Goal: Information Seeking & Learning: Compare options

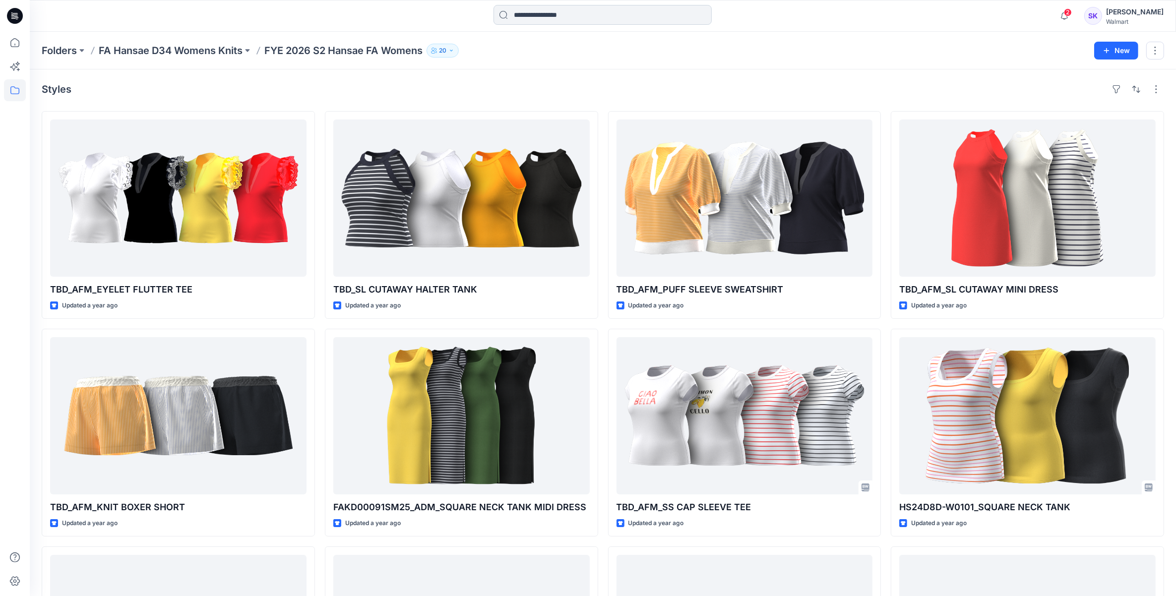
click at [535, 9] on input at bounding box center [603, 15] width 218 height 20
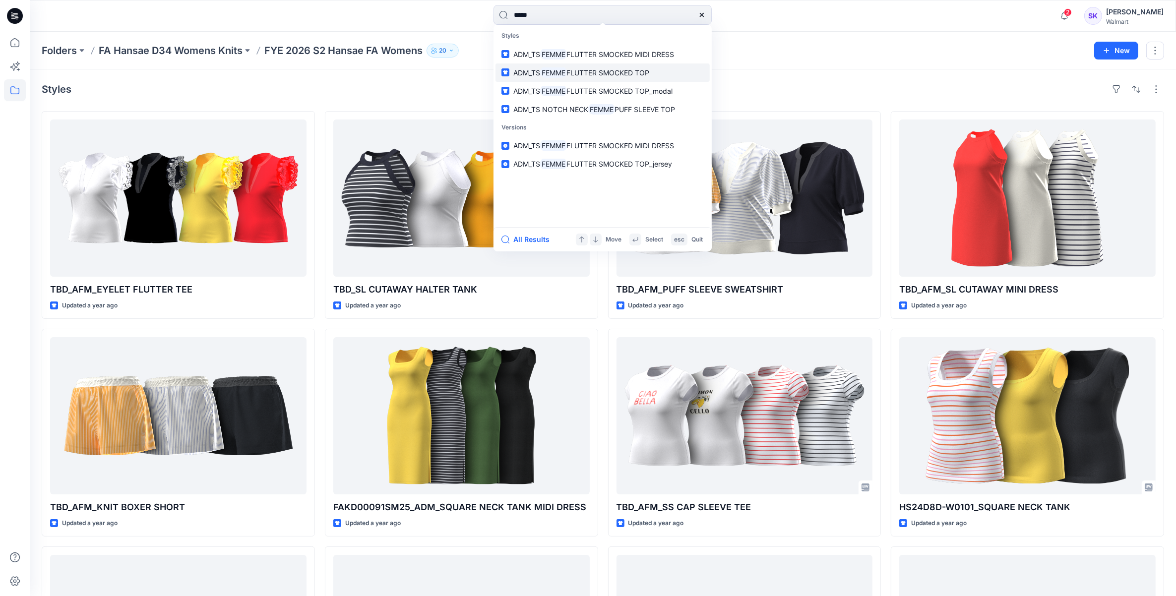
type input "*****"
click at [639, 75] on span "FLUTTER SMOCKED TOP" at bounding box center [608, 72] width 83 height 8
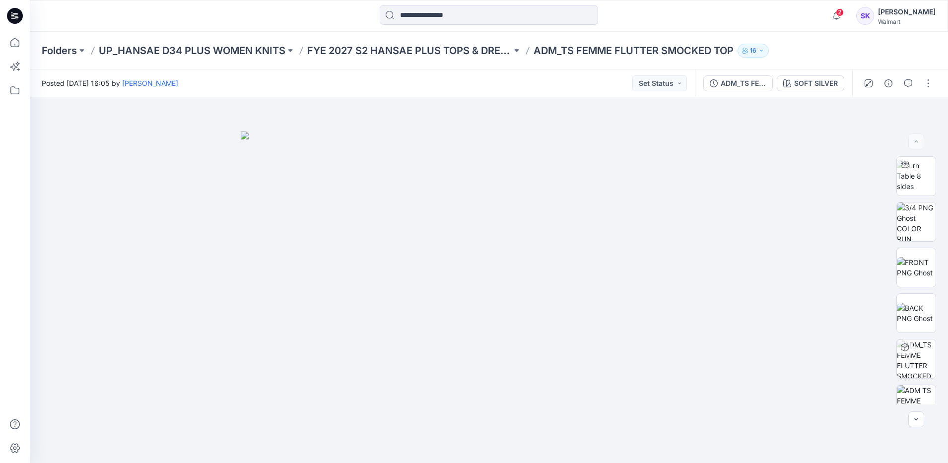
click at [822, 83] on div "SOFT SILVER" at bounding box center [816, 83] width 44 height 11
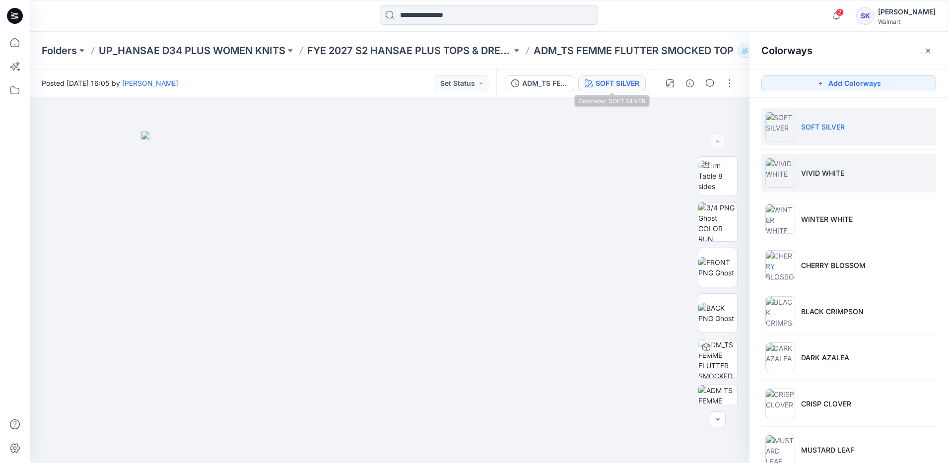
click at [837, 170] on p "VIVID WHITE" at bounding box center [822, 173] width 43 height 10
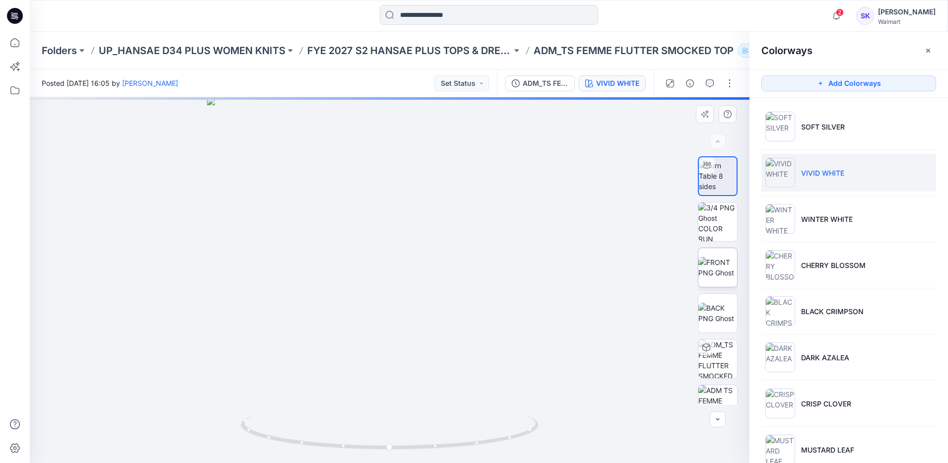
click at [719, 260] on img at bounding box center [717, 267] width 39 height 21
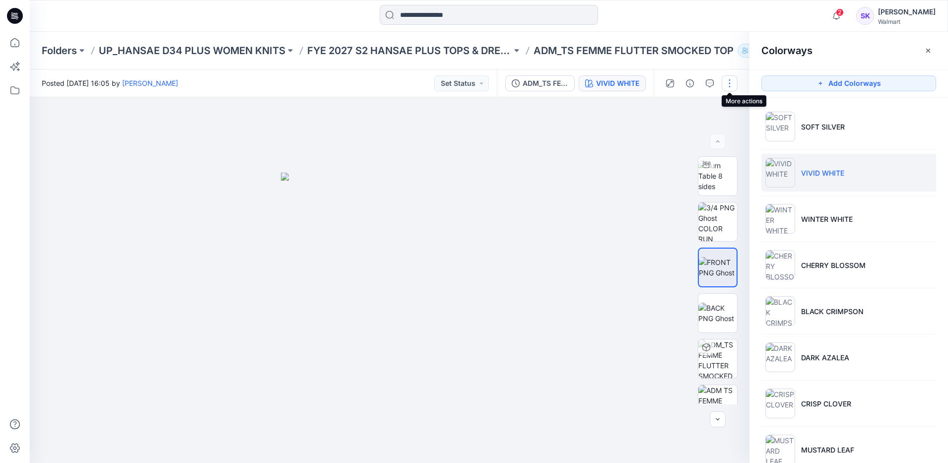
click at [733, 85] on button "button" at bounding box center [729, 83] width 16 height 16
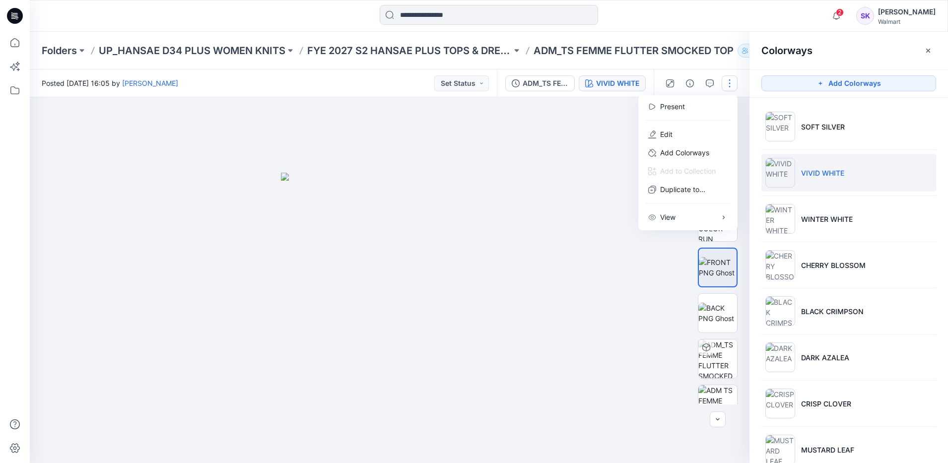
click at [772, 35] on div "Colorways" at bounding box center [848, 50] width 198 height 37
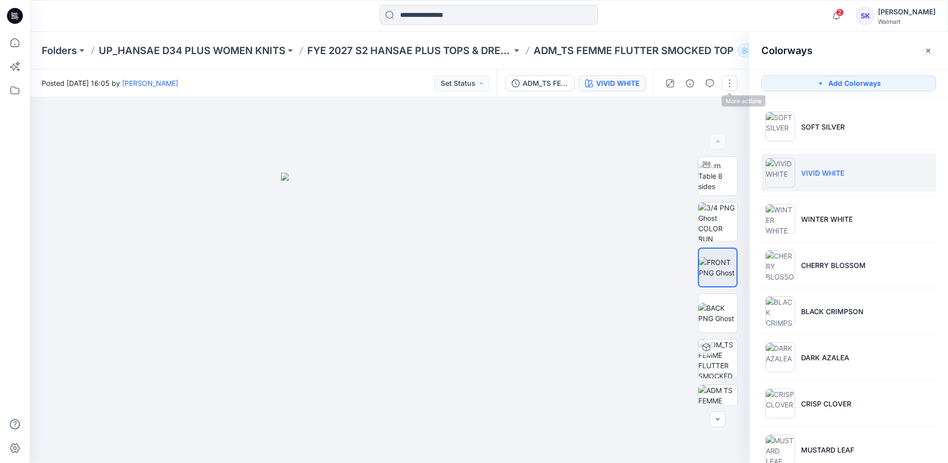
click at [731, 83] on button "button" at bounding box center [729, 83] width 16 height 16
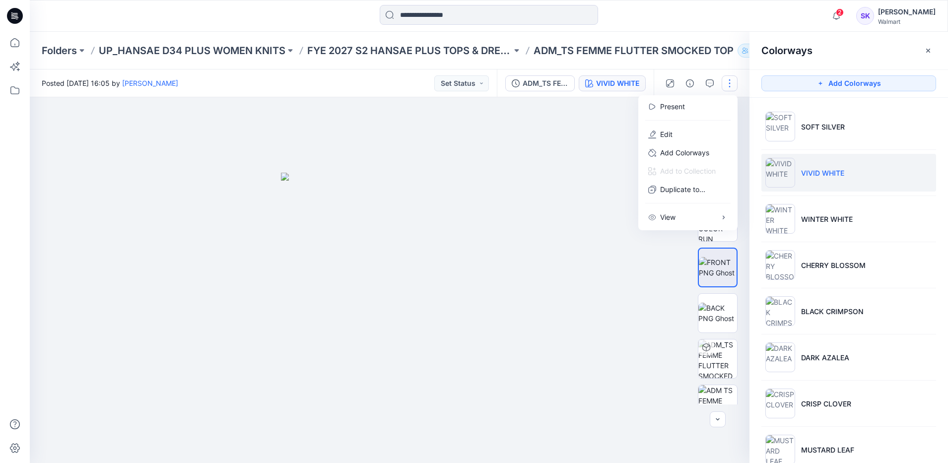
click at [727, 84] on button "button" at bounding box center [729, 83] width 16 height 16
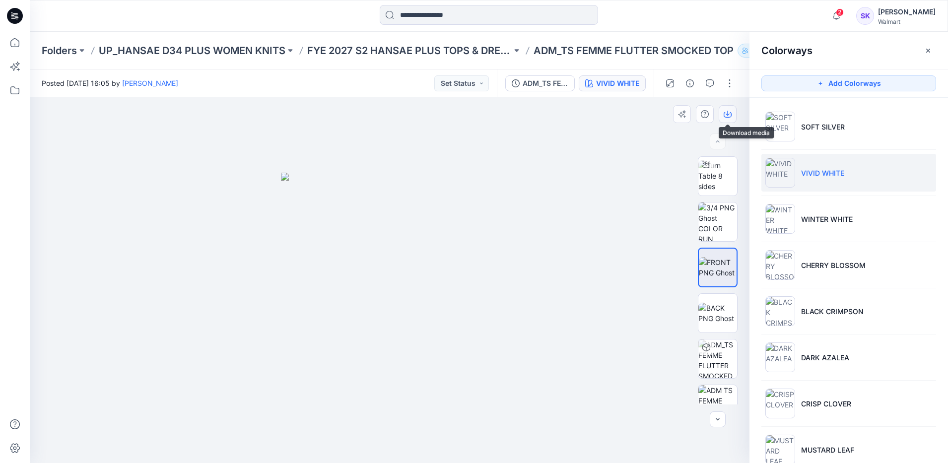
click at [728, 117] on icon "button" at bounding box center [727, 114] width 8 height 8
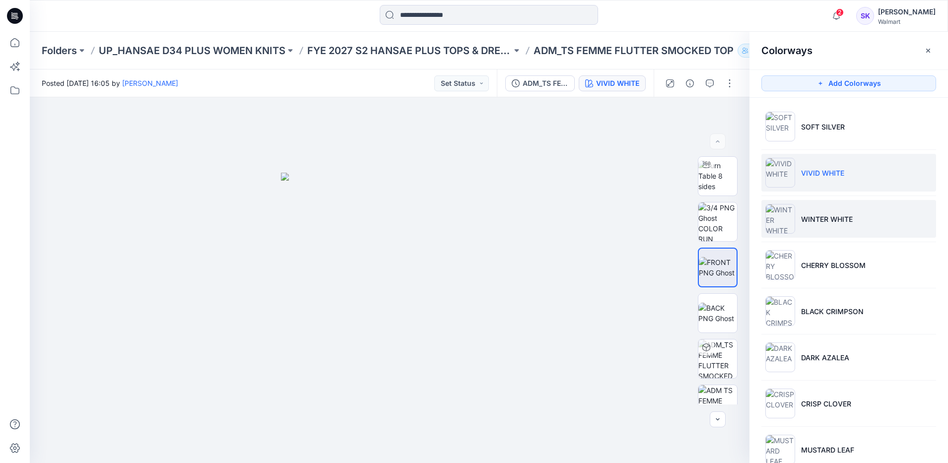
click at [818, 214] on p "WINTER WHITE" at bounding box center [827, 219] width 52 height 10
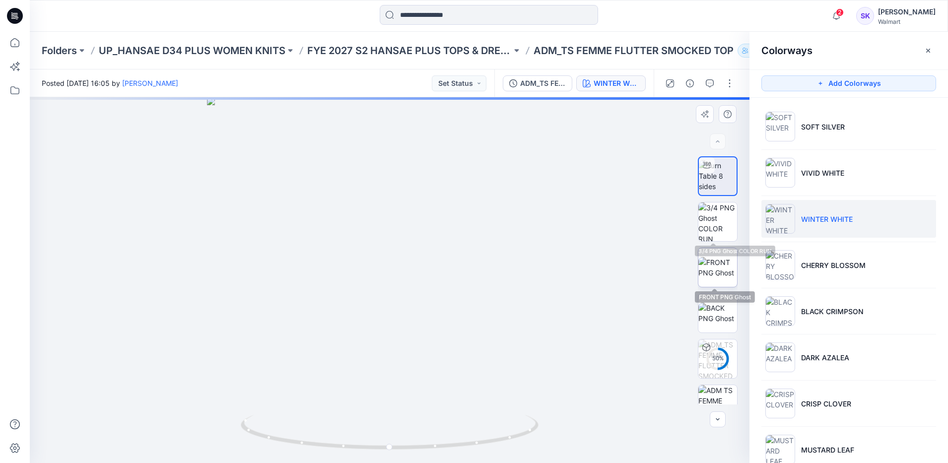
click at [711, 257] on img at bounding box center [717, 267] width 39 height 21
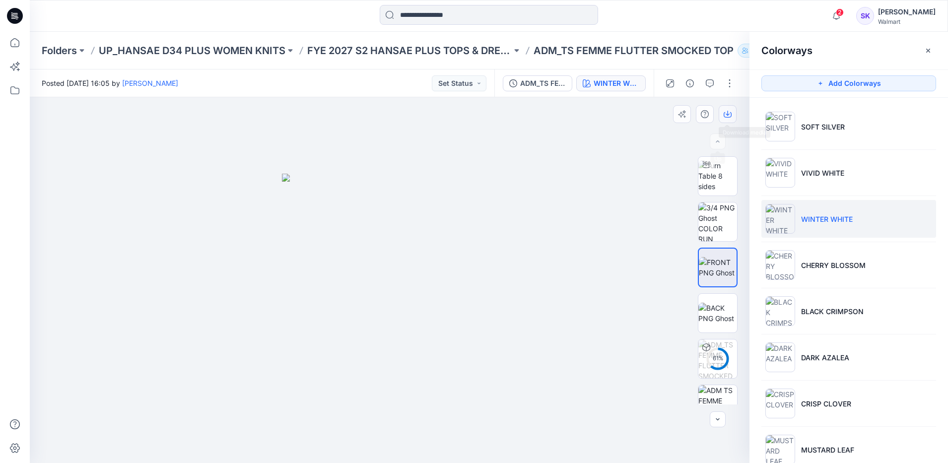
click at [722, 115] on button "button" at bounding box center [727, 114] width 18 height 18
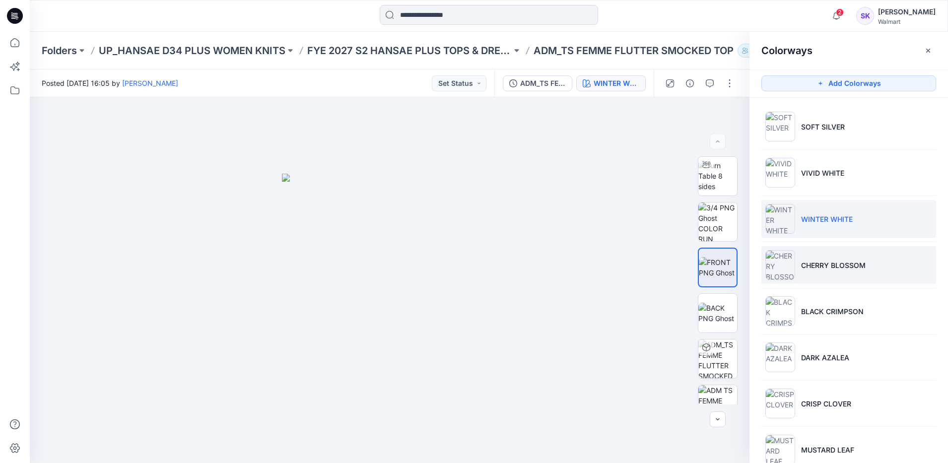
click at [811, 264] on p "CHERRY BLOSSOM" at bounding box center [833, 265] width 64 height 10
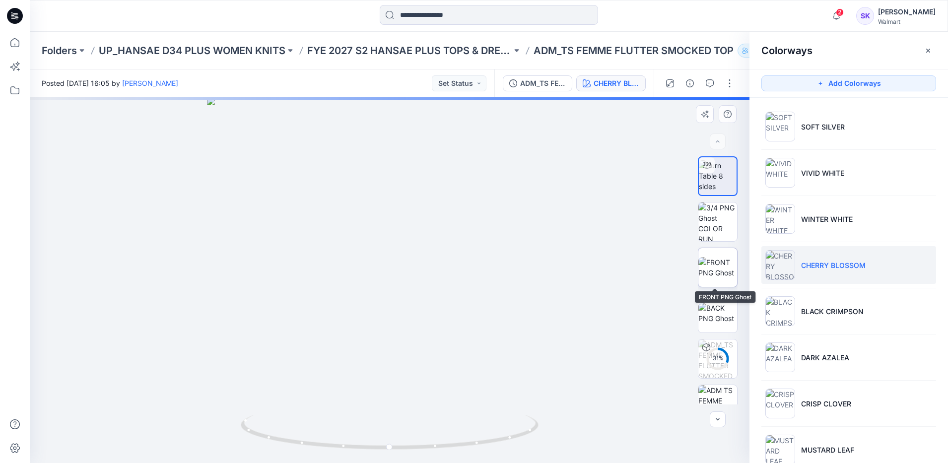
click at [723, 257] on img at bounding box center [717, 267] width 39 height 21
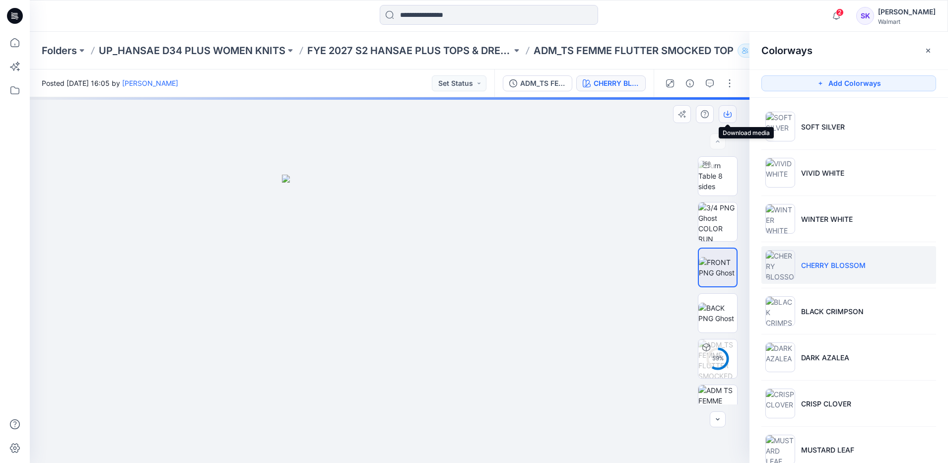
click at [727, 117] on icon "button" at bounding box center [727, 114] width 8 height 5
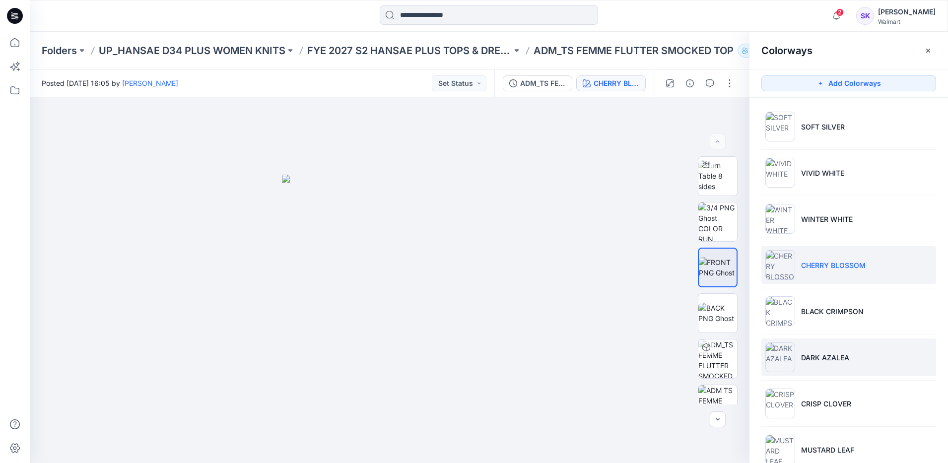
scroll to position [62, 0]
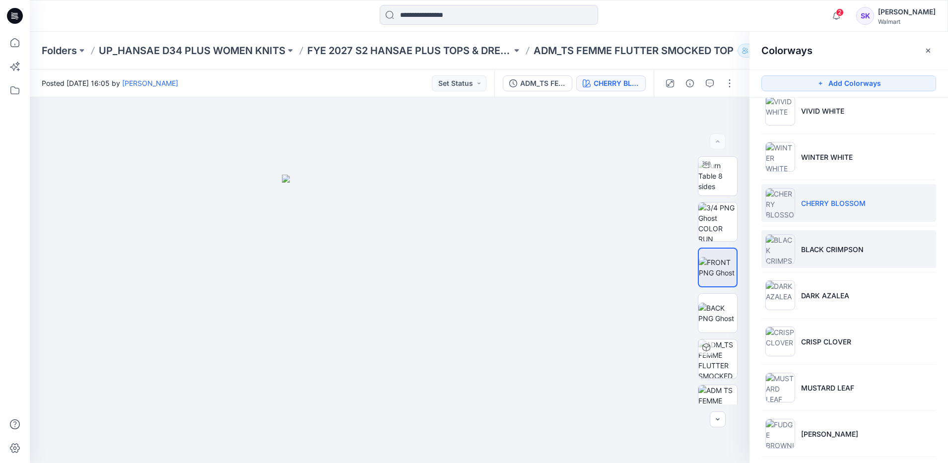
click at [844, 260] on li "BLACK CRIMPSON" at bounding box center [848, 249] width 175 height 38
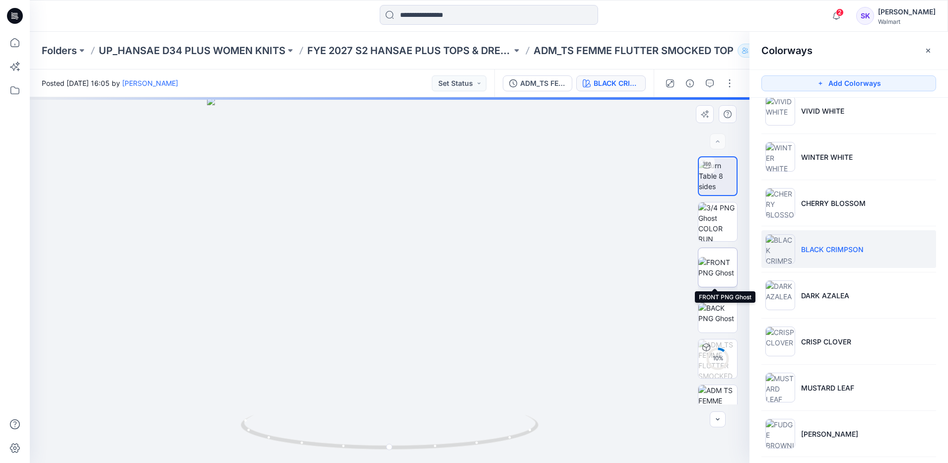
click at [722, 264] on img at bounding box center [717, 267] width 39 height 21
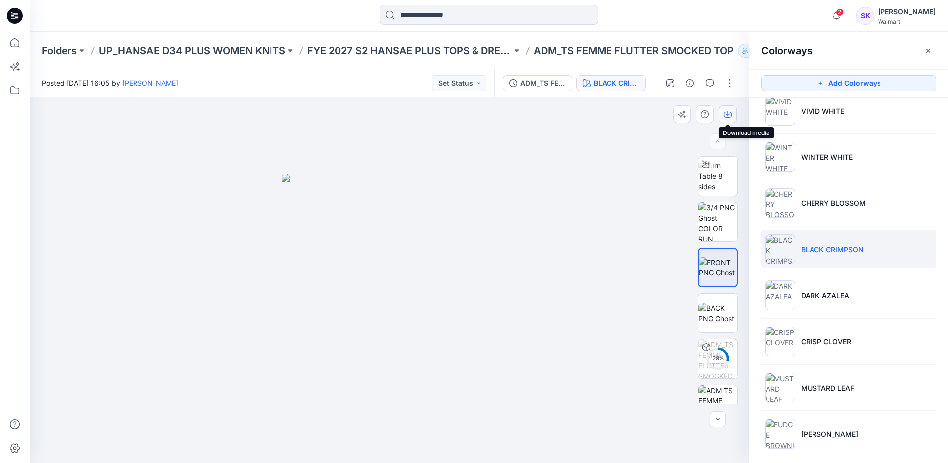
click at [729, 115] on icon "button" at bounding box center [727, 114] width 8 height 8
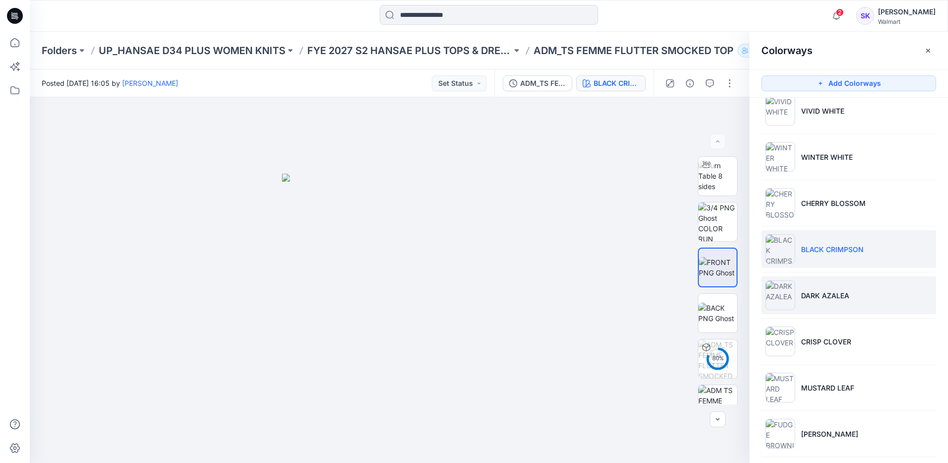
click at [821, 292] on p "DARK AZALEA" at bounding box center [825, 295] width 48 height 10
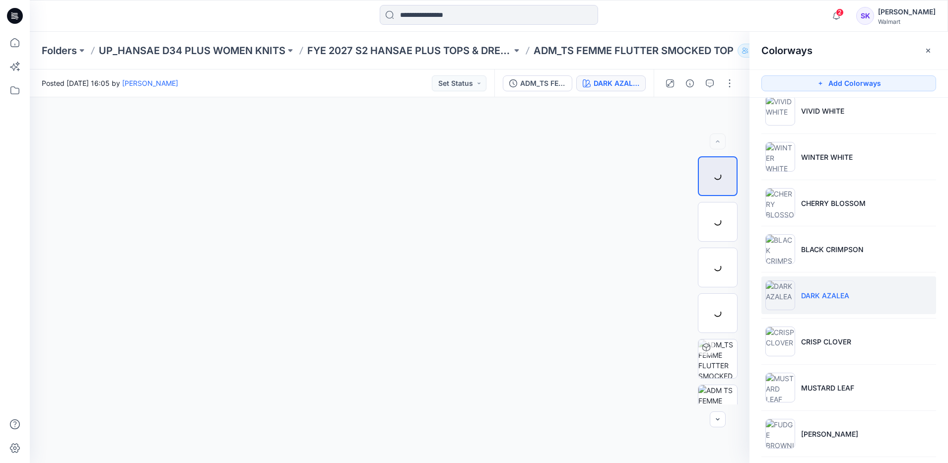
click at [840, 298] on p "DARK AZALEA" at bounding box center [825, 295] width 48 height 10
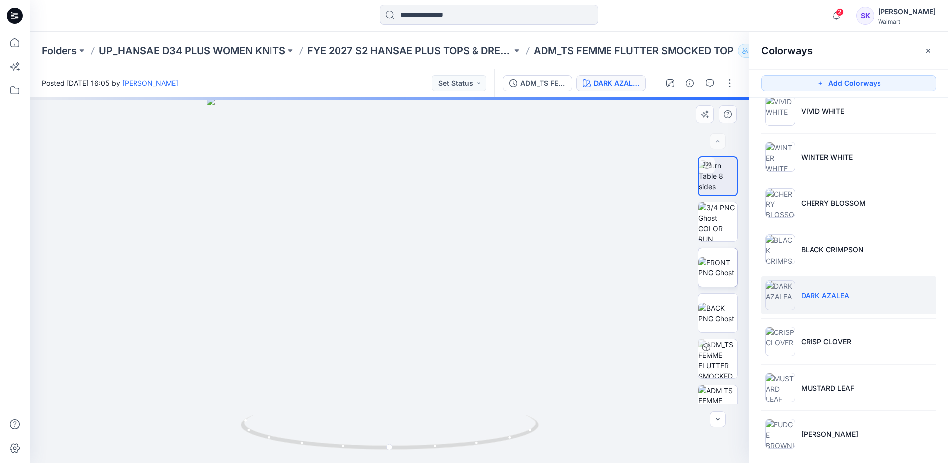
click at [726, 273] on img at bounding box center [717, 267] width 39 height 21
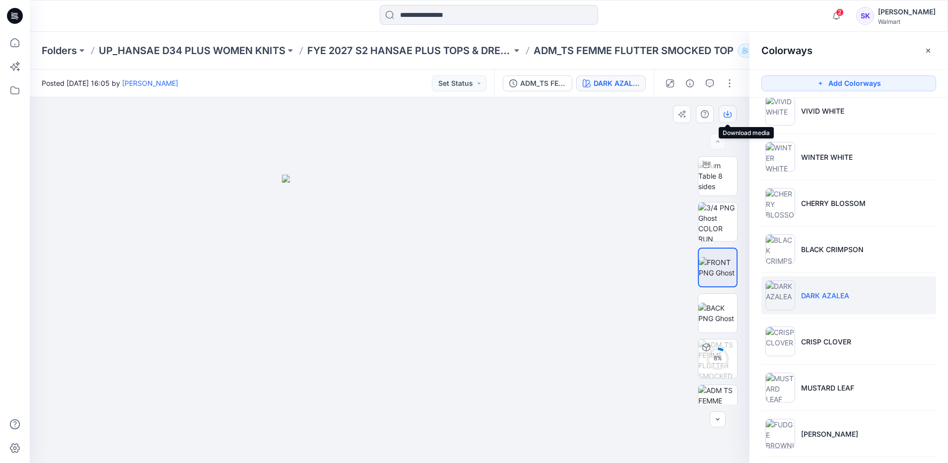
click at [726, 113] on icon "button" at bounding box center [727, 114] width 8 height 8
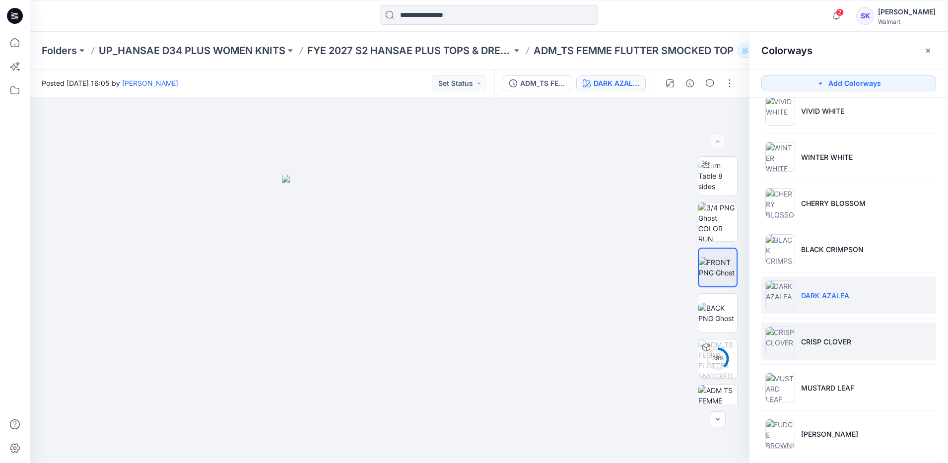
click at [834, 347] on li "CRISP CLOVER" at bounding box center [848, 341] width 175 height 38
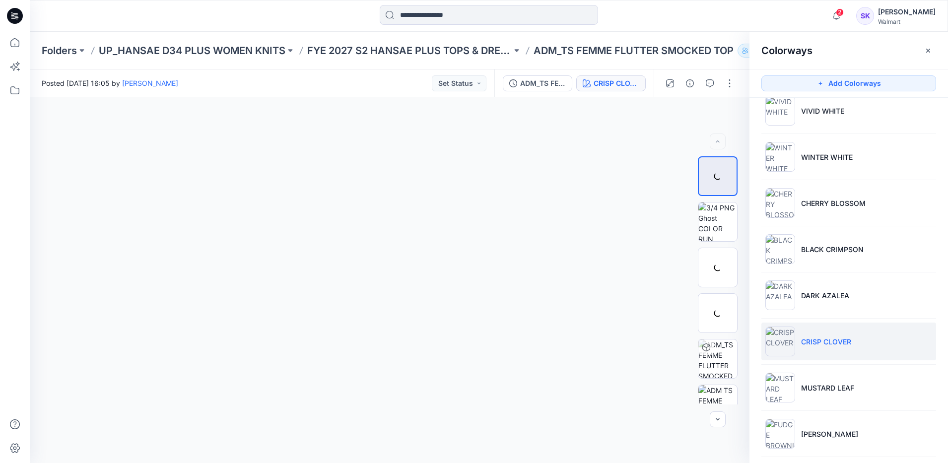
click at [839, 341] on p "CRISP CLOVER" at bounding box center [826, 341] width 50 height 10
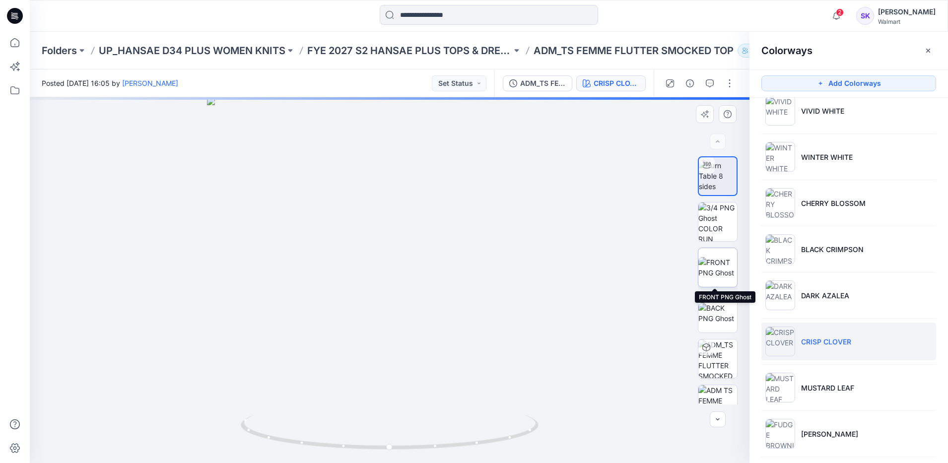
click at [722, 271] on img at bounding box center [717, 267] width 39 height 21
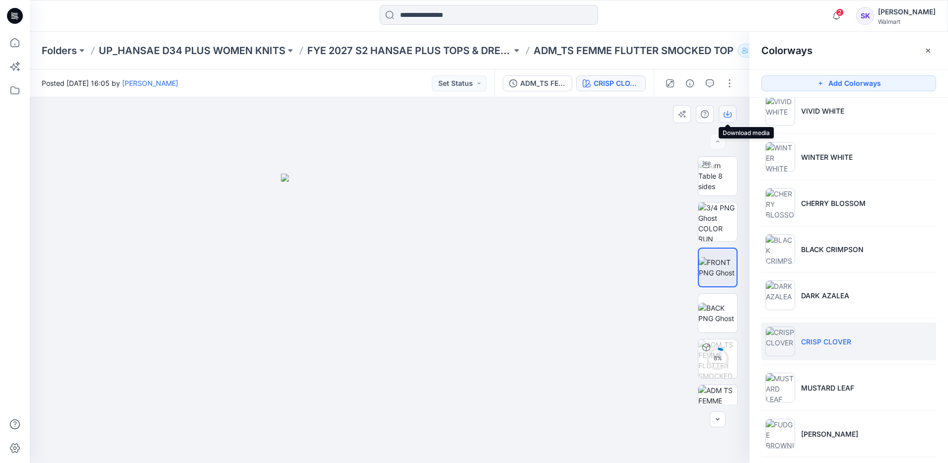
click at [727, 114] on icon "button" at bounding box center [727, 114] width 8 height 8
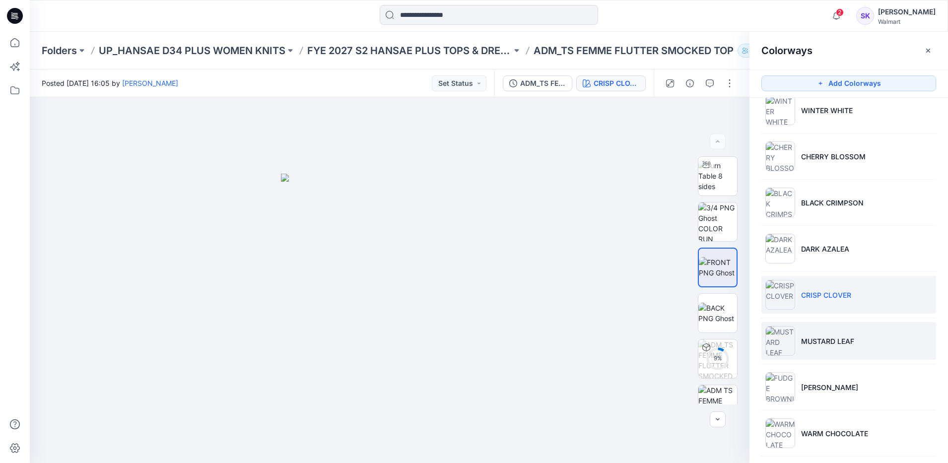
scroll to position [124, 0]
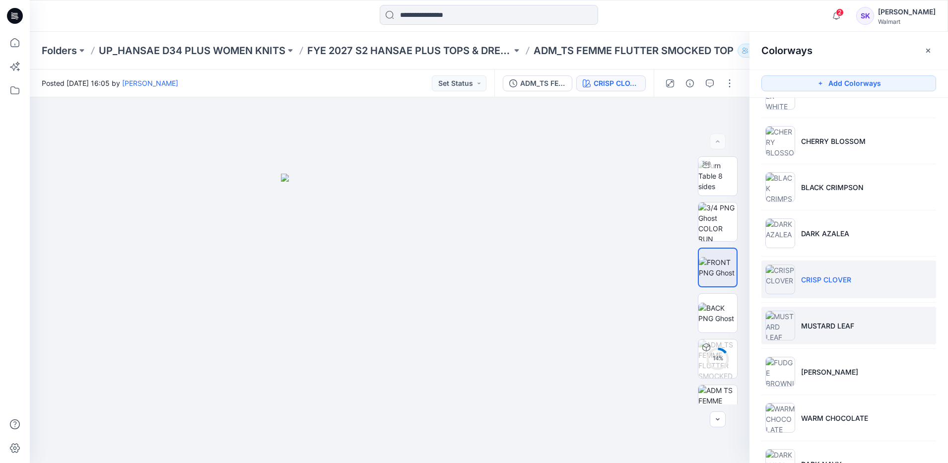
click at [850, 332] on li "MUSTARD LEAF" at bounding box center [848, 326] width 175 height 38
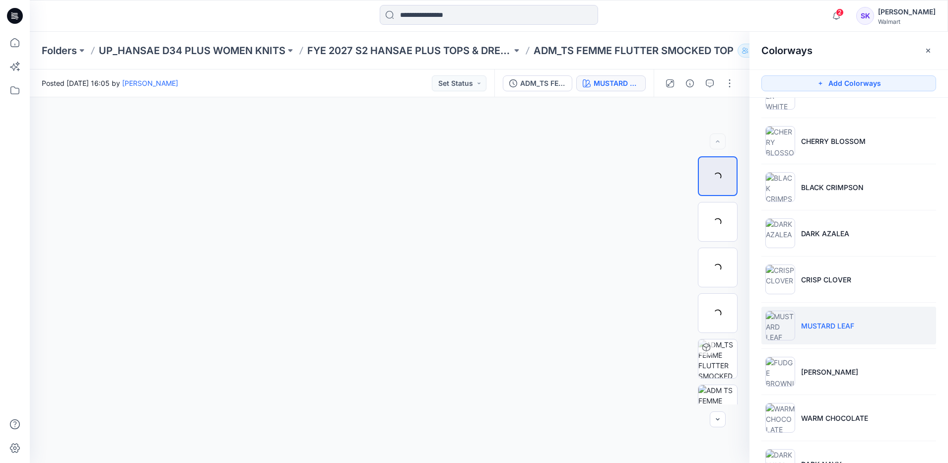
click at [839, 323] on p "MUSTARD LEAF" at bounding box center [827, 325] width 53 height 10
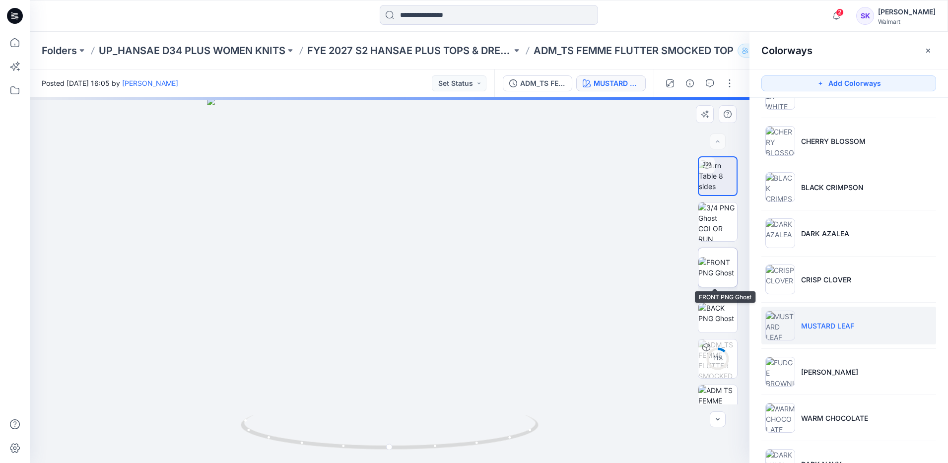
click at [730, 270] on img at bounding box center [717, 267] width 39 height 21
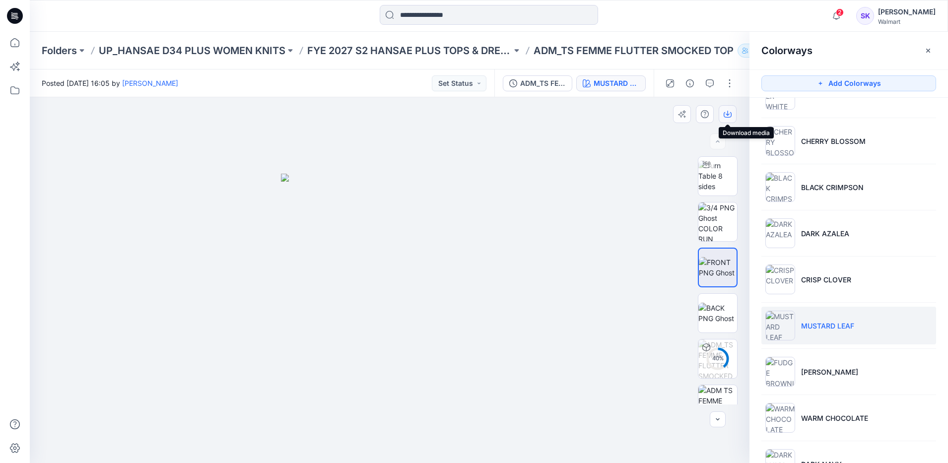
click at [730, 114] on icon "button" at bounding box center [727, 114] width 8 height 8
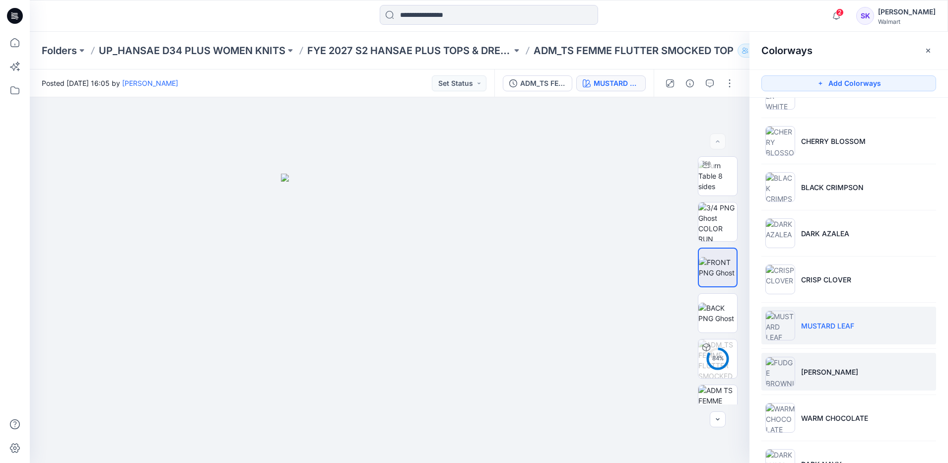
click at [829, 373] on p "[PERSON_NAME]" at bounding box center [829, 372] width 57 height 10
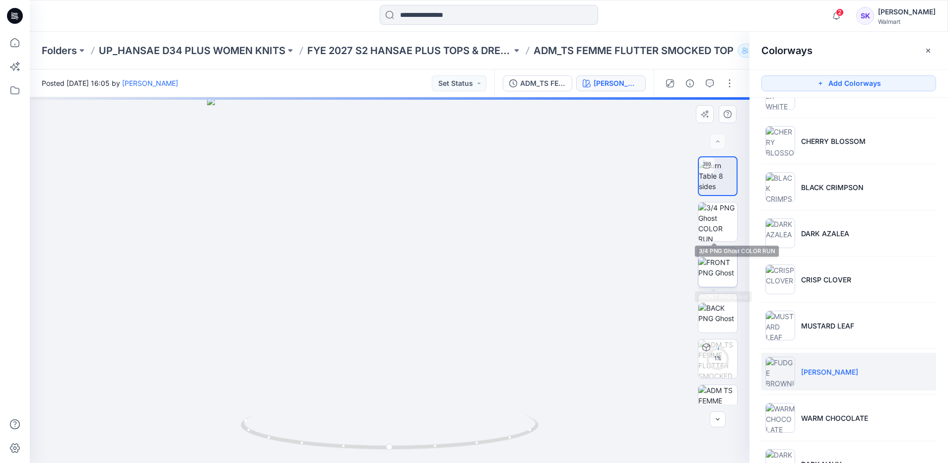
click at [722, 264] on img at bounding box center [717, 267] width 39 height 21
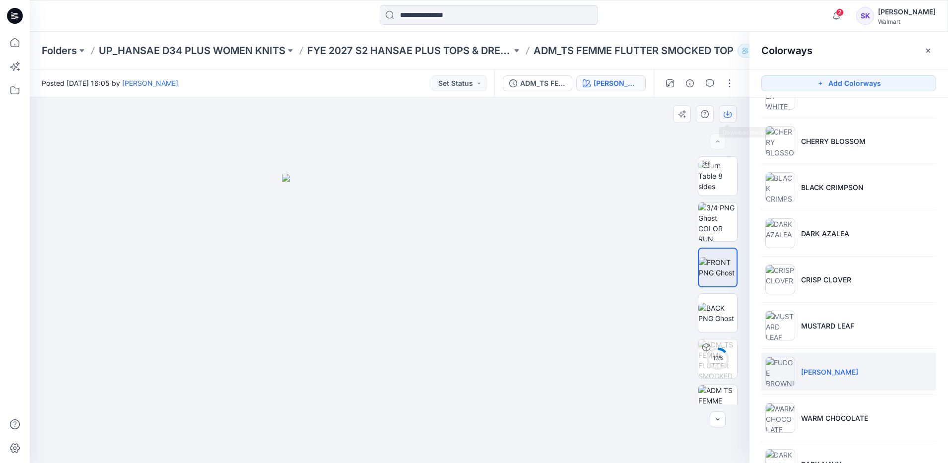
click at [729, 117] on icon "button" at bounding box center [727, 114] width 8 height 5
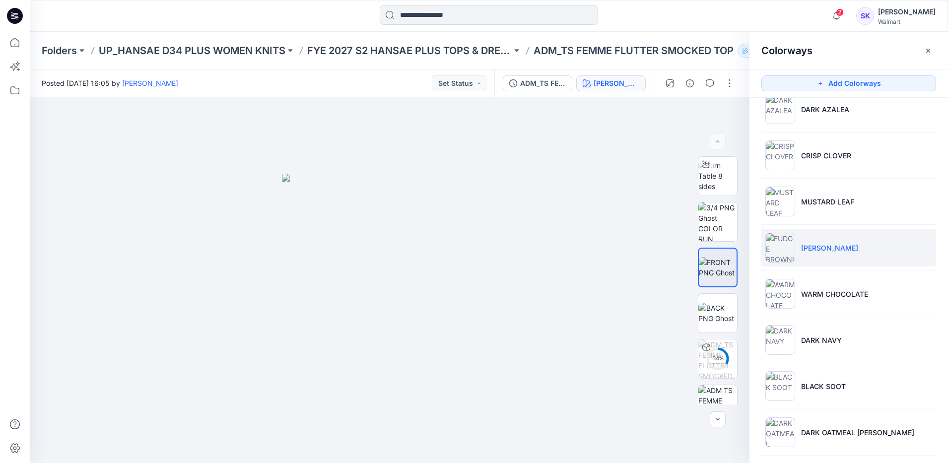
scroll to position [300, 0]
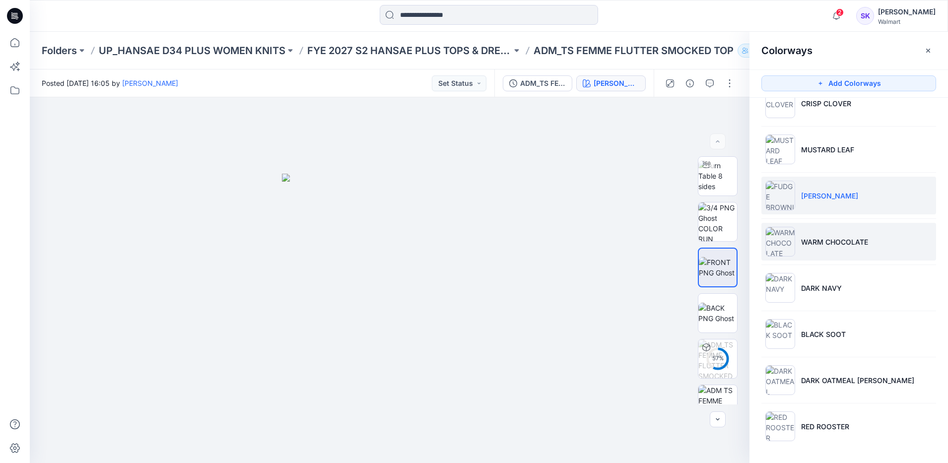
click at [915, 239] on li "WARM CHOCOLATE" at bounding box center [848, 242] width 175 height 38
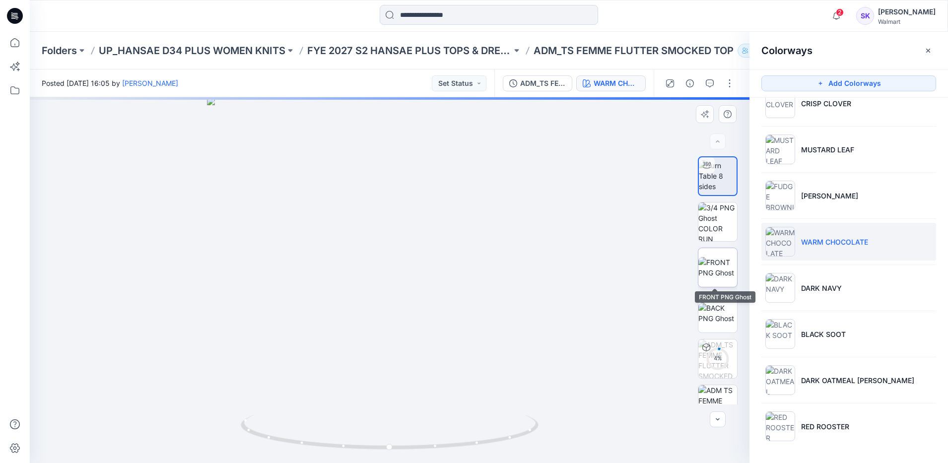
click at [713, 258] on img at bounding box center [717, 267] width 39 height 21
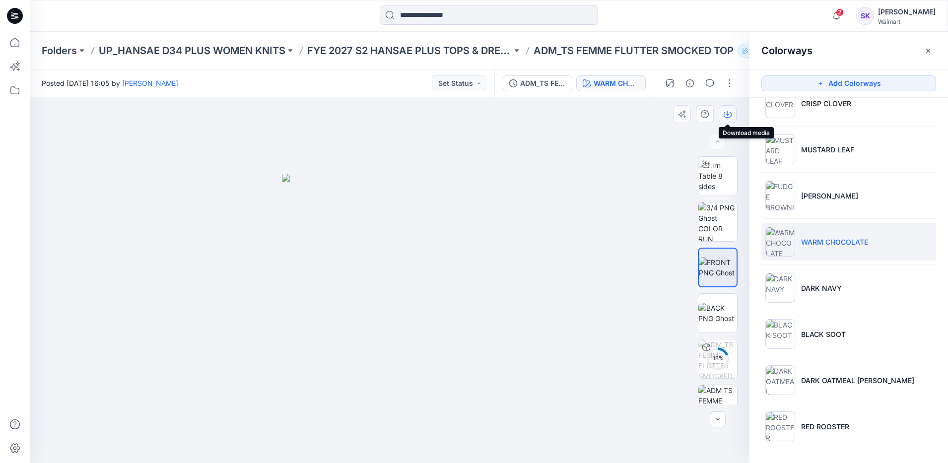
click at [727, 111] on icon "button" at bounding box center [727, 113] width 4 height 5
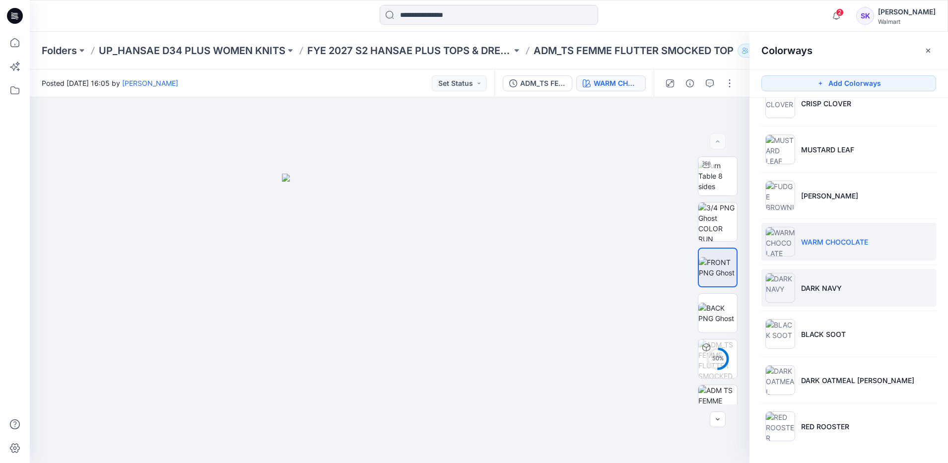
click at [916, 290] on li "DARK NAVY" at bounding box center [848, 288] width 175 height 38
click at [822, 286] on p "DARK NAVY" at bounding box center [821, 288] width 41 height 10
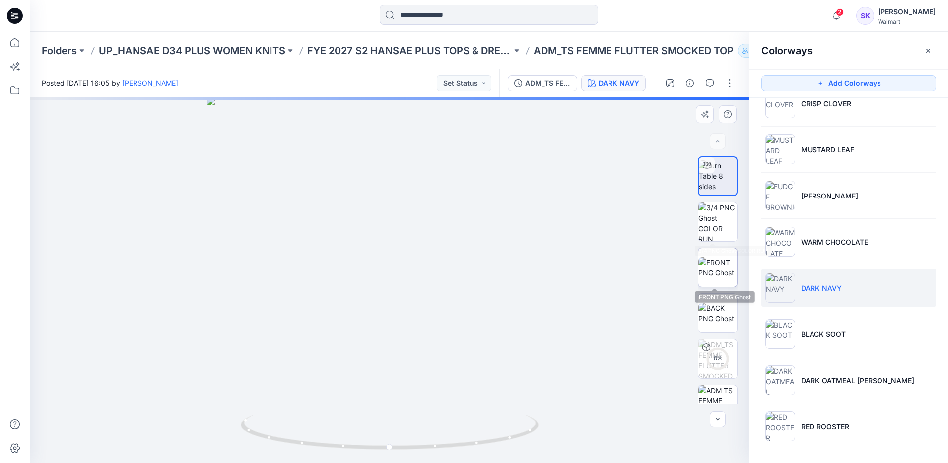
click at [720, 261] on img at bounding box center [717, 267] width 39 height 21
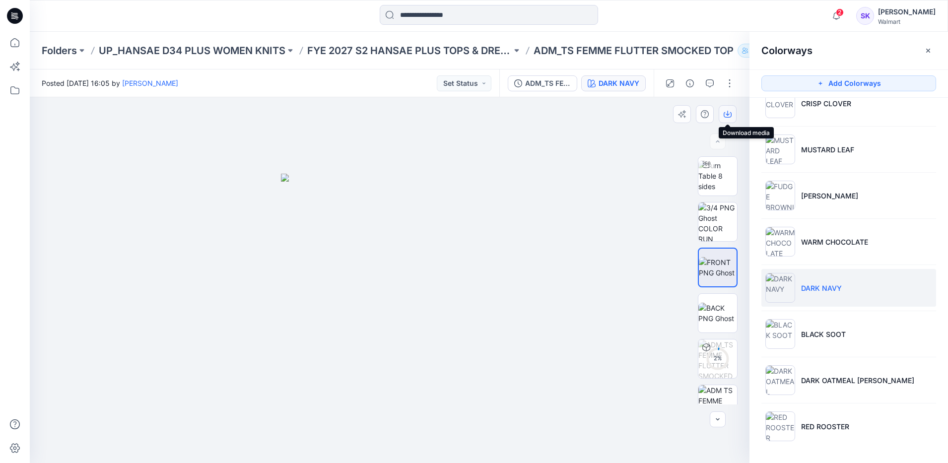
click at [729, 114] on icon "button" at bounding box center [727, 113] width 4 height 5
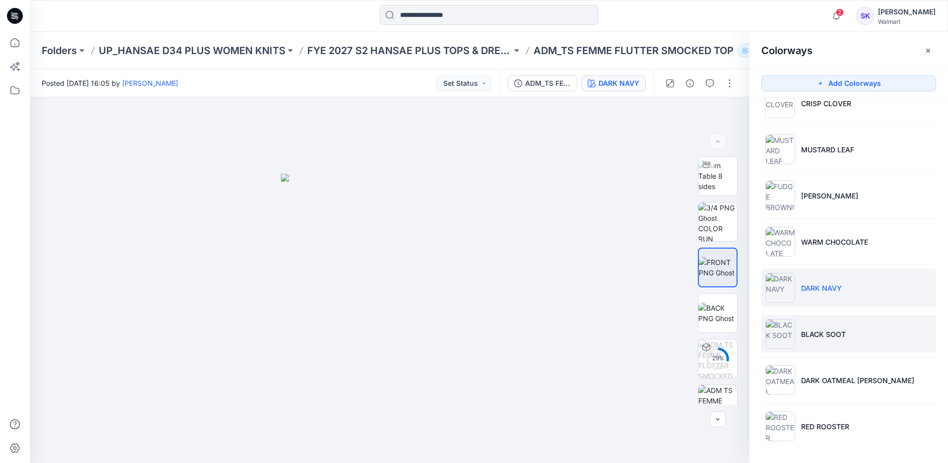
click at [928, 337] on li "BLACK SOOT" at bounding box center [848, 334] width 175 height 38
click at [826, 340] on li "BLACK SOOT" at bounding box center [848, 334] width 175 height 38
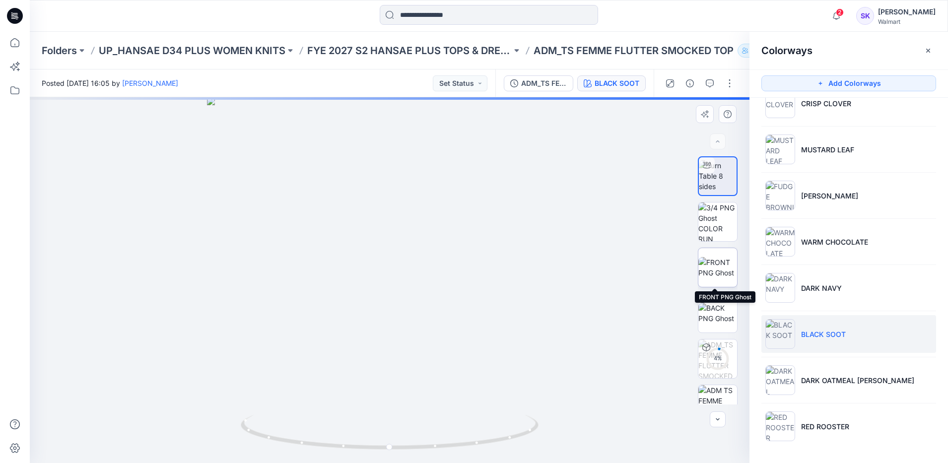
click at [716, 260] on img at bounding box center [717, 267] width 39 height 21
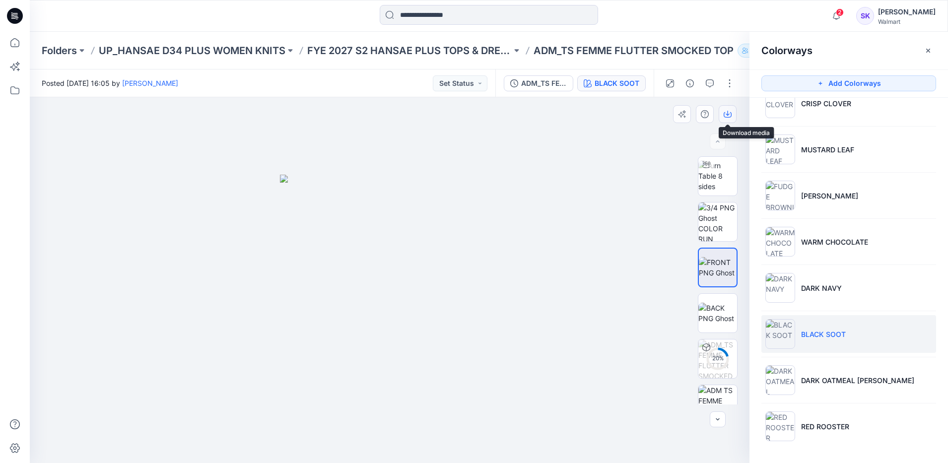
click at [722, 114] on button "button" at bounding box center [727, 114] width 18 height 18
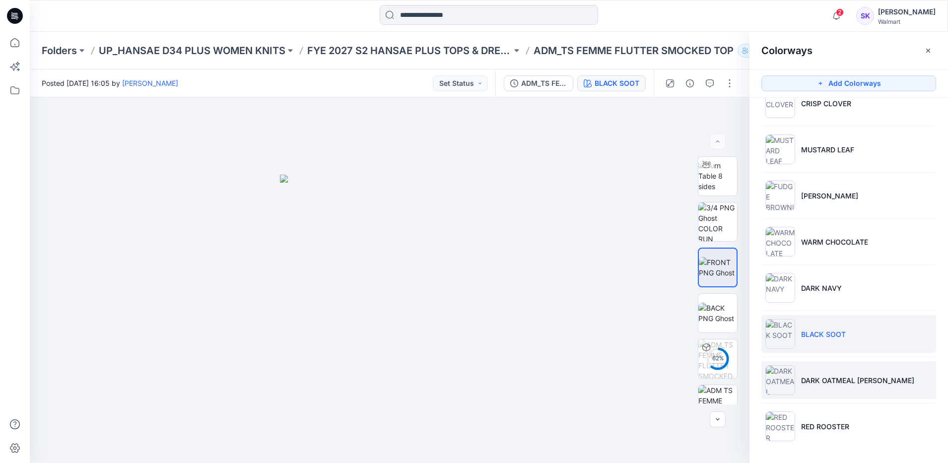
click at [914, 382] on li "DARK OATMEAL [PERSON_NAME]" at bounding box center [848, 380] width 175 height 38
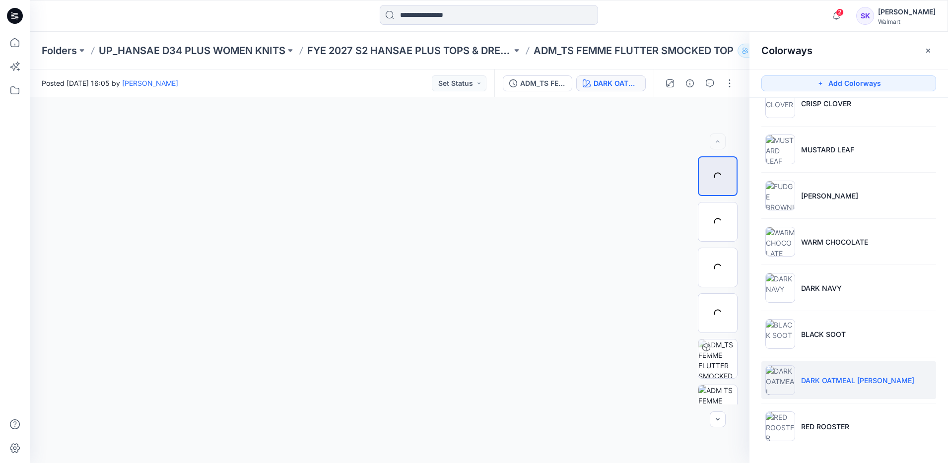
click at [816, 383] on p "DARK OATMEAL [PERSON_NAME]" at bounding box center [857, 380] width 113 height 10
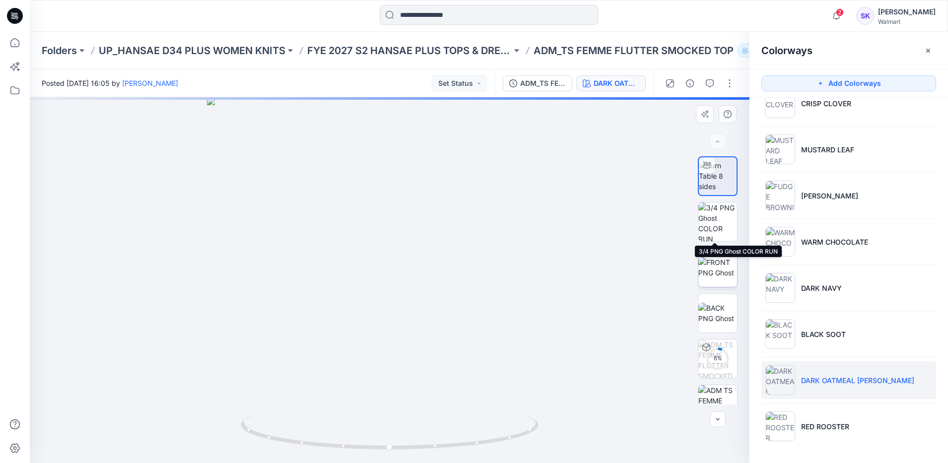
click at [714, 259] on img at bounding box center [717, 267] width 39 height 21
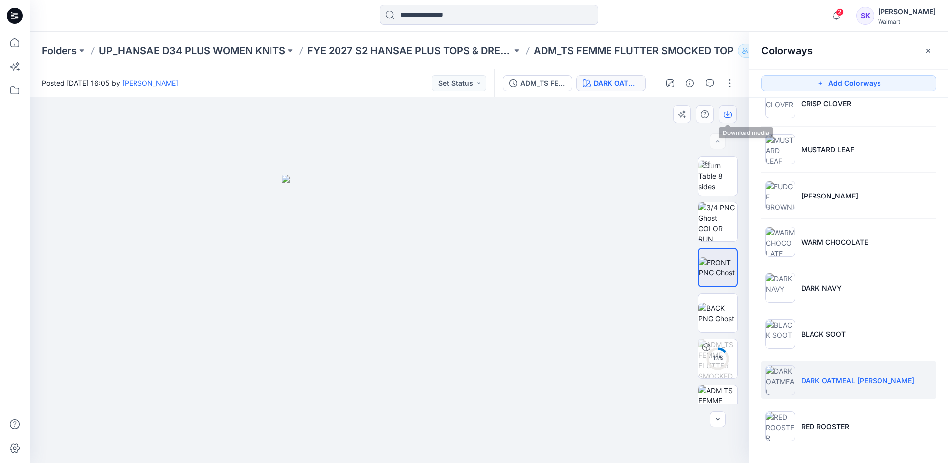
click at [728, 118] on icon "button" at bounding box center [727, 114] width 8 height 8
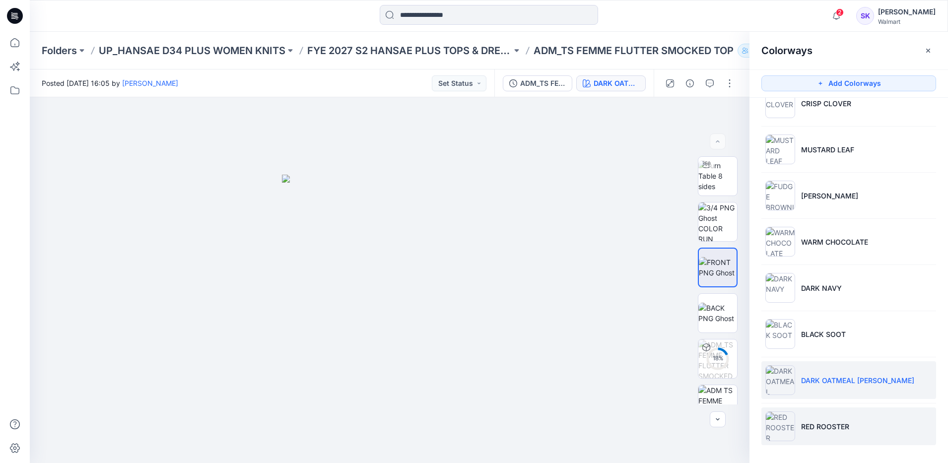
click at [880, 426] on li "RED ROOSTER" at bounding box center [848, 426] width 175 height 38
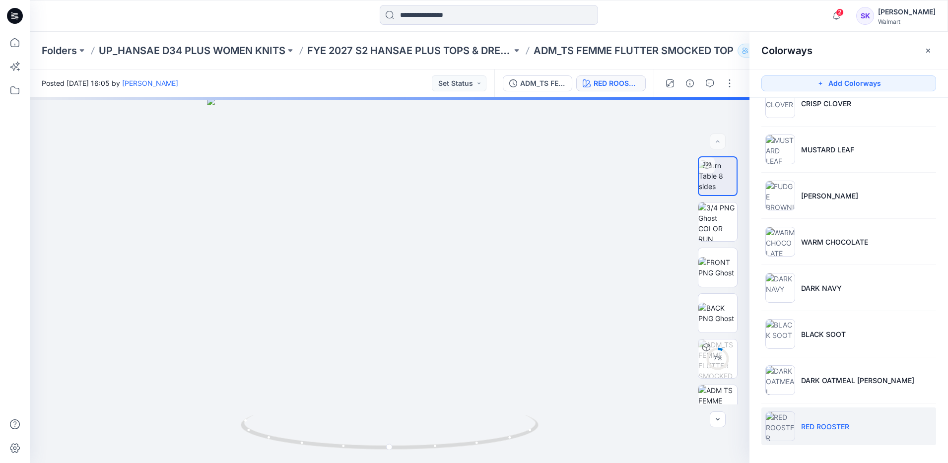
click at [590, 275] on div at bounding box center [389, 280] width 719 height 366
click at [815, 439] on li "RED ROOSTER" at bounding box center [848, 426] width 175 height 38
click at [718, 274] on img at bounding box center [717, 267] width 39 height 21
click at [722, 278] on img at bounding box center [717, 267] width 39 height 21
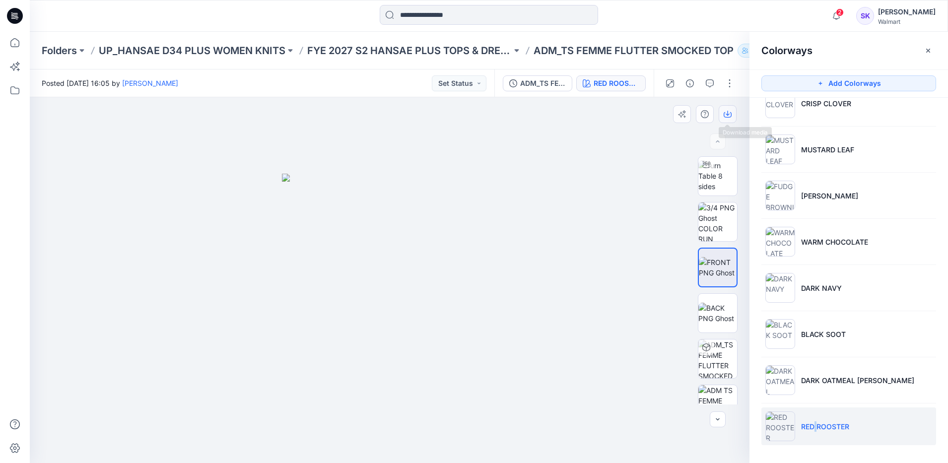
click at [724, 112] on icon "button" at bounding box center [727, 114] width 8 height 5
click at [520, 14] on input at bounding box center [489, 15] width 218 height 20
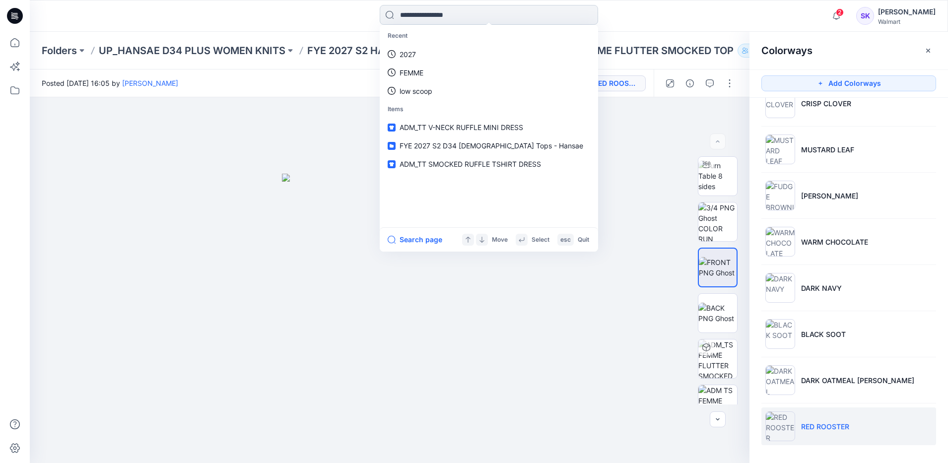
click at [520, 14] on input at bounding box center [489, 15] width 218 height 20
type input "**********"
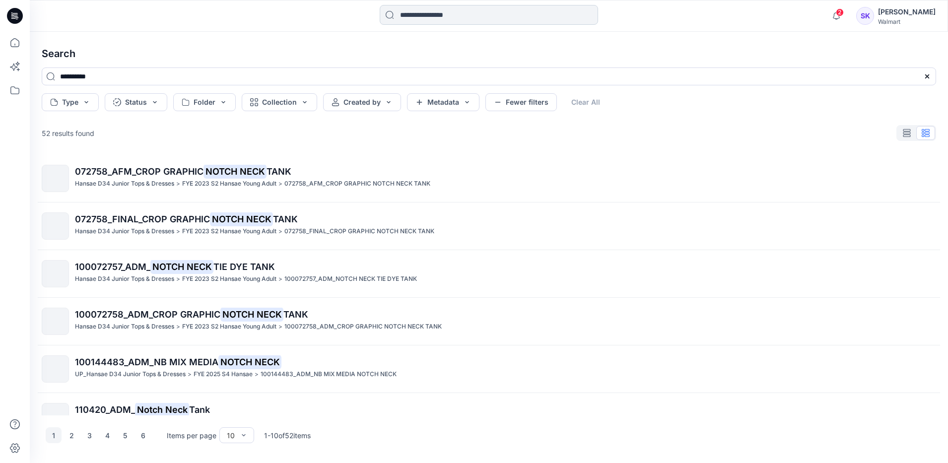
click at [451, 22] on input at bounding box center [489, 15] width 218 height 20
type input "**********"
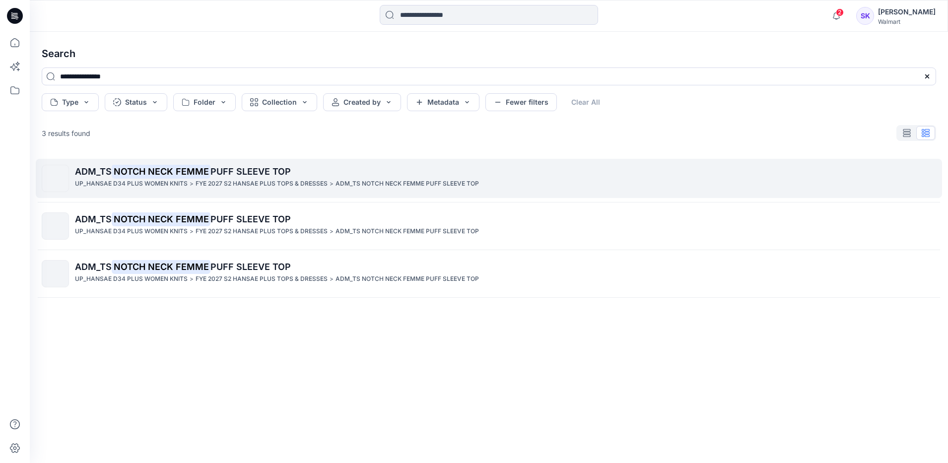
click at [403, 189] on div "ADM_TS NOTCH NECK FEMME PUFF SLEEVE TOP UP_HANSAE D34 PLUS WOMEN KNITS > FYE 20…" at bounding box center [505, 178] width 860 height 27
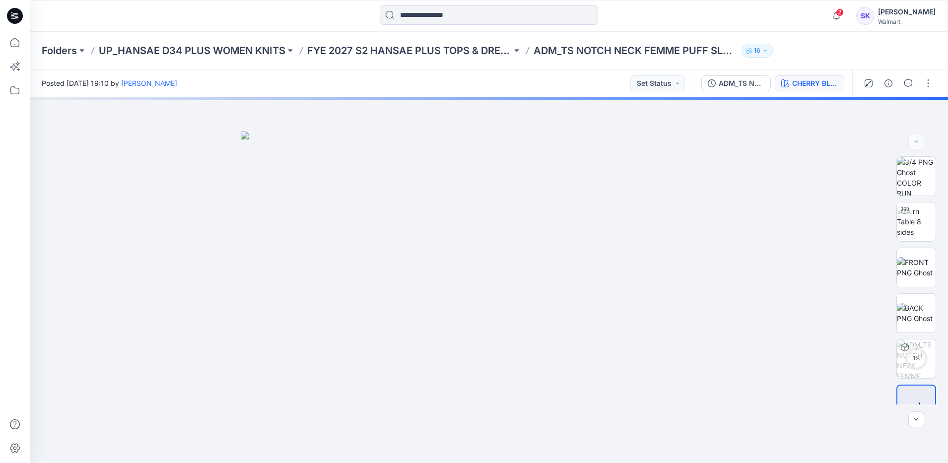
click at [822, 78] on div "CHERRY BLOSSOM" at bounding box center [815, 83] width 46 height 11
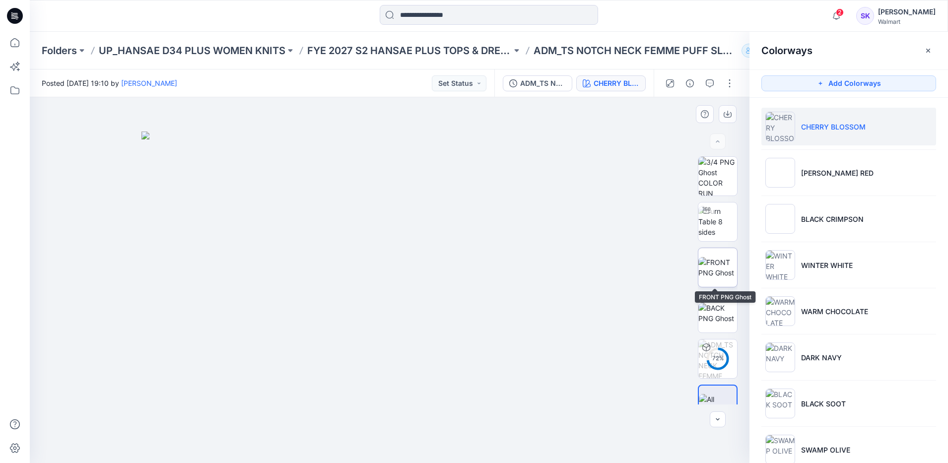
click at [720, 272] on img at bounding box center [717, 267] width 39 height 21
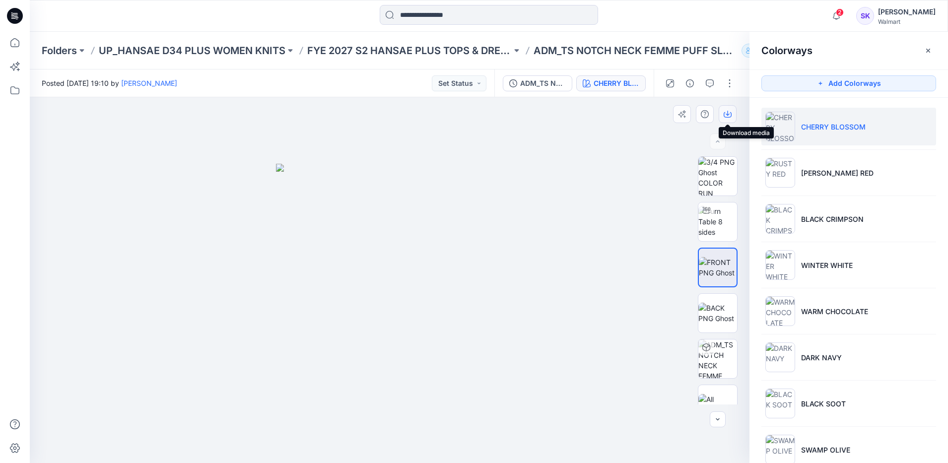
click at [723, 116] on button "button" at bounding box center [727, 114] width 18 height 18
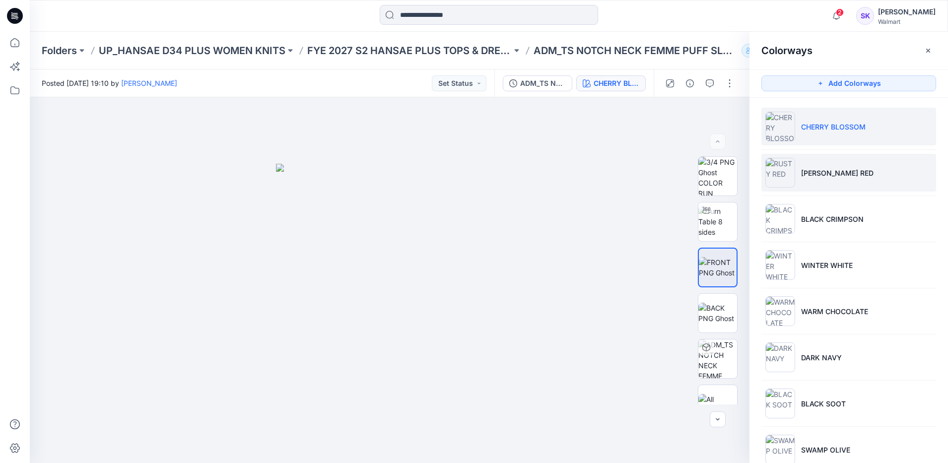
click at [830, 177] on p "[PERSON_NAME] RED" at bounding box center [837, 173] width 72 height 10
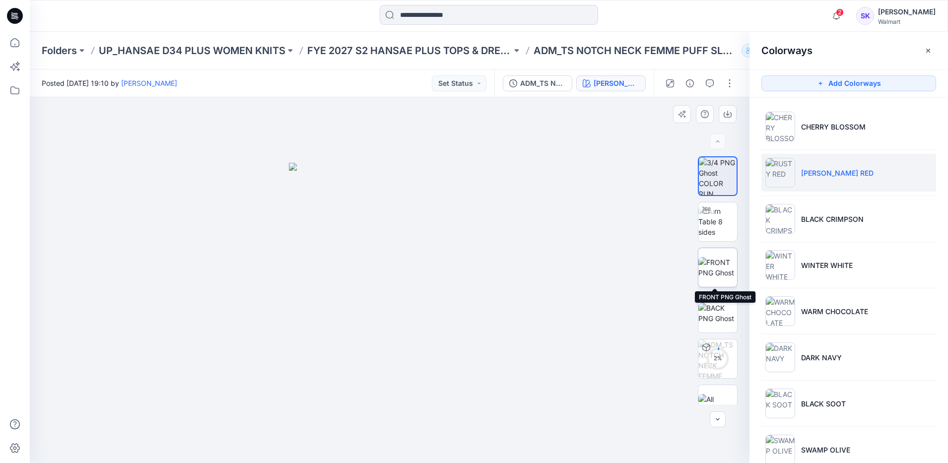
click at [729, 259] on img at bounding box center [717, 267] width 39 height 21
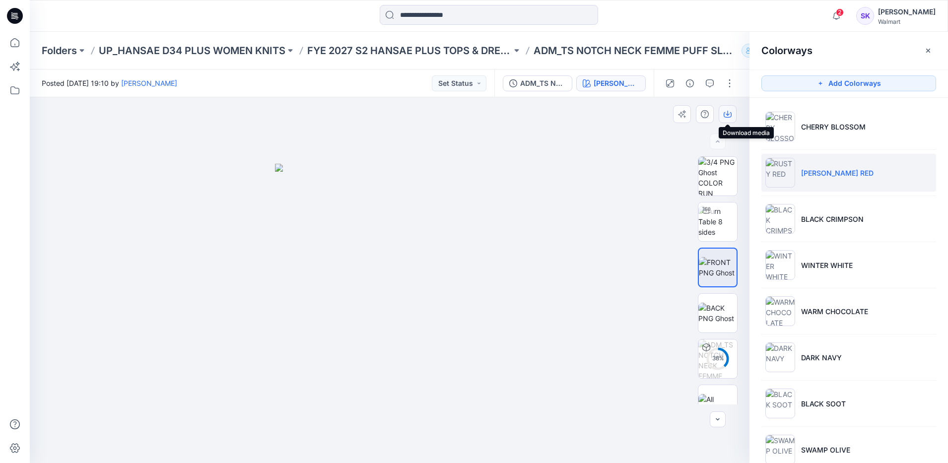
click at [726, 110] on icon "button" at bounding box center [727, 114] width 8 height 8
click at [574, 196] on div at bounding box center [389, 280] width 719 height 366
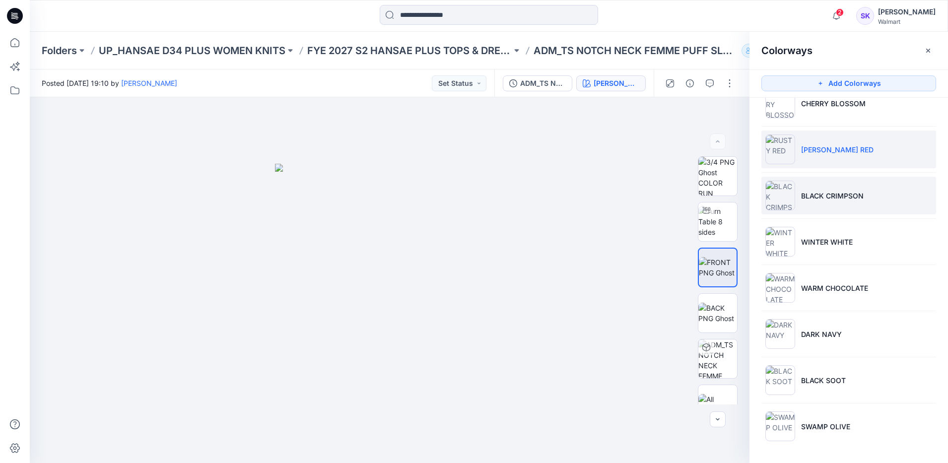
click at [839, 192] on p "BLACK CRIMPSON" at bounding box center [832, 196] width 63 height 10
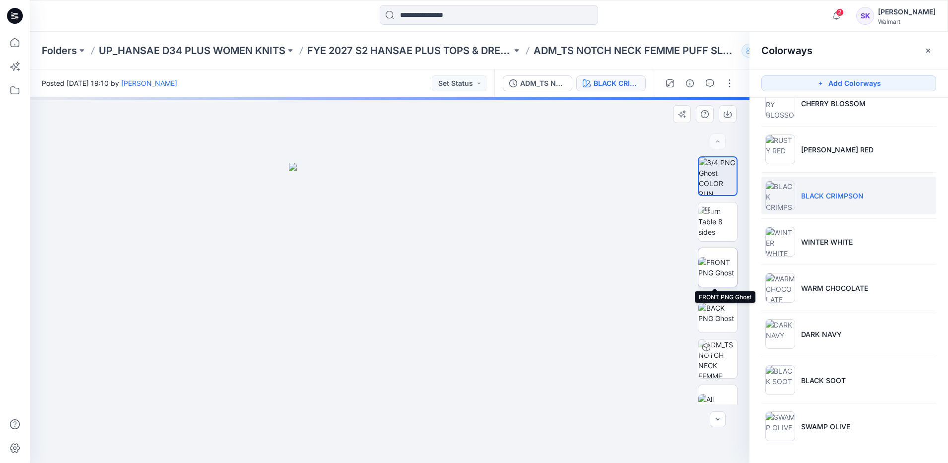
click at [723, 257] on img at bounding box center [717, 267] width 39 height 21
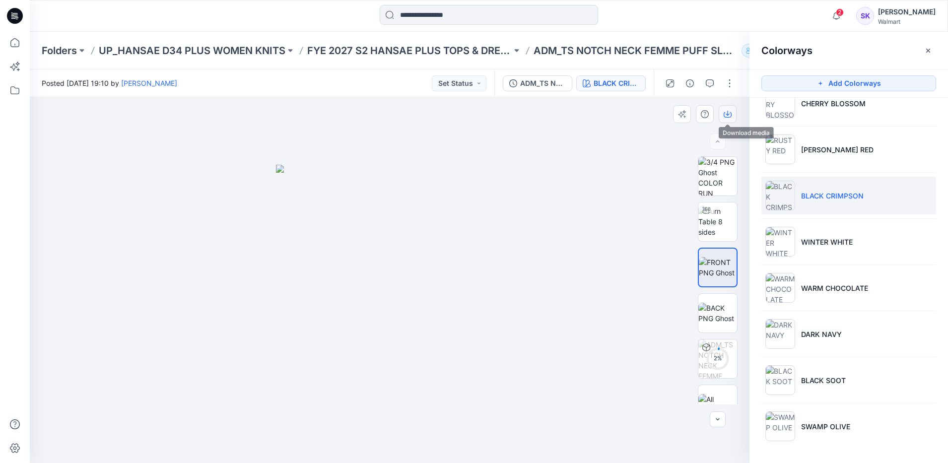
click at [728, 117] on icon "button" at bounding box center [727, 114] width 8 height 8
click at [355, 295] on img at bounding box center [389, 314] width 227 height 299
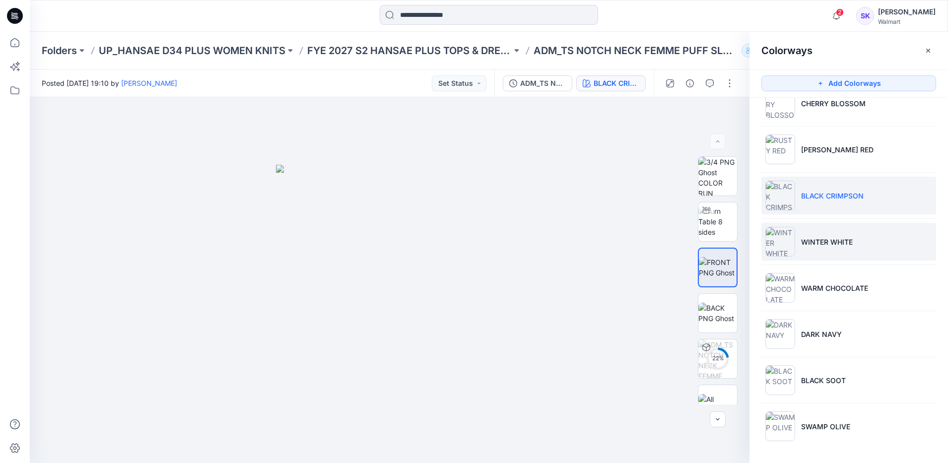
click at [841, 241] on p "WINTER WHITE" at bounding box center [827, 242] width 52 height 10
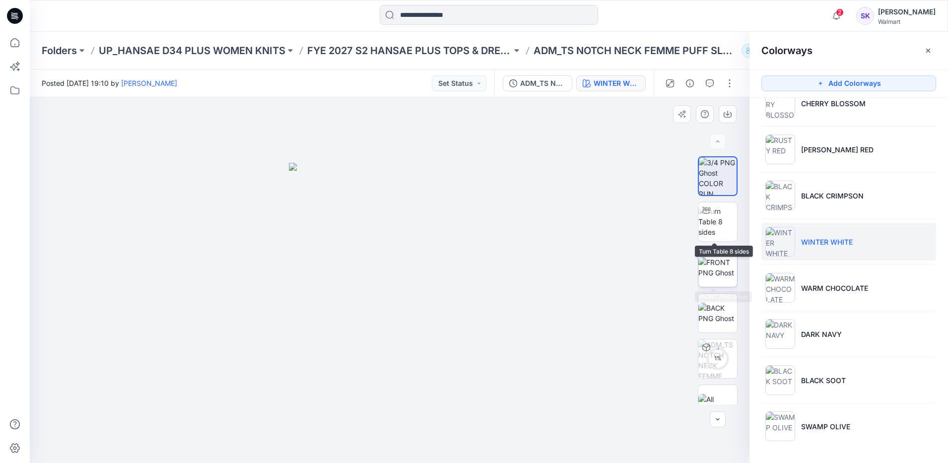
click at [713, 257] on img at bounding box center [717, 267] width 39 height 21
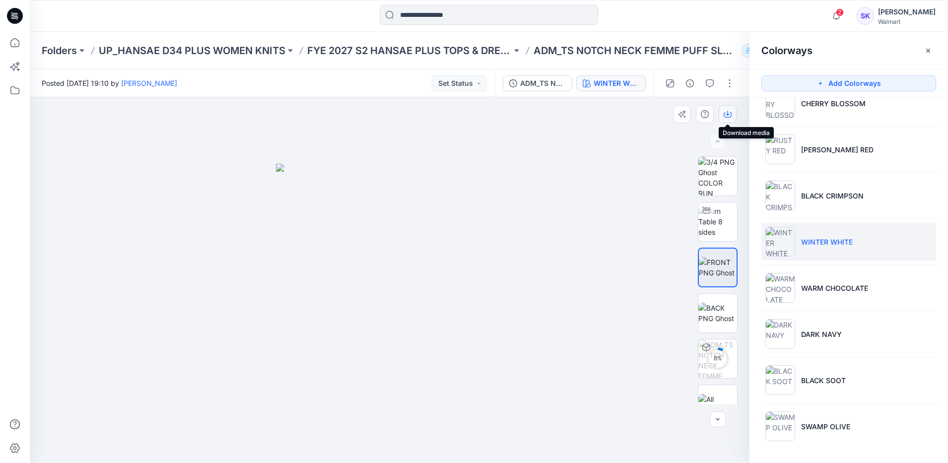
click at [725, 116] on icon "button" at bounding box center [727, 114] width 8 height 8
click at [843, 308] on ul "CHERRY BLOSSOM [PERSON_NAME] RED BLACK CRIMPSON WINTER WHITE WARM CHOCOLATE DAR…" at bounding box center [848, 264] width 198 height 381
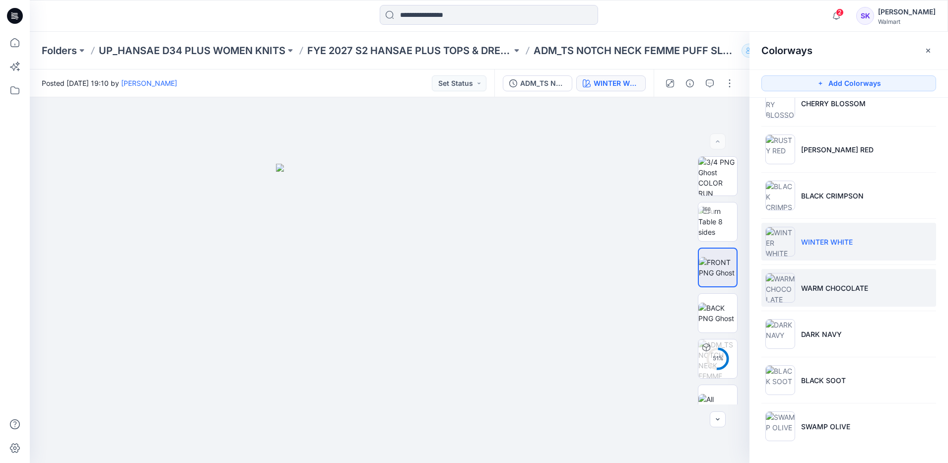
click at [853, 296] on li "WARM CHOCOLATE" at bounding box center [848, 288] width 175 height 38
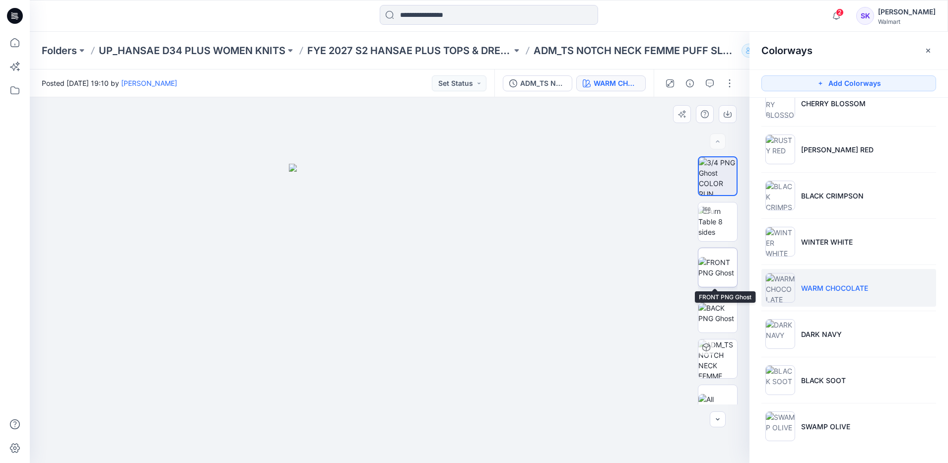
click at [726, 268] on img at bounding box center [717, 267] width 39 height 21
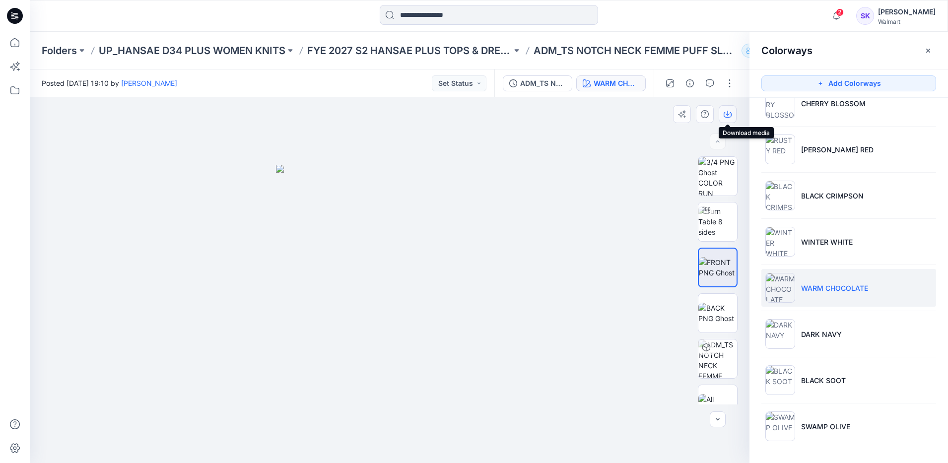
click at [728, 120] on button "button" at bounding box center [727, 114] width 18 height 18
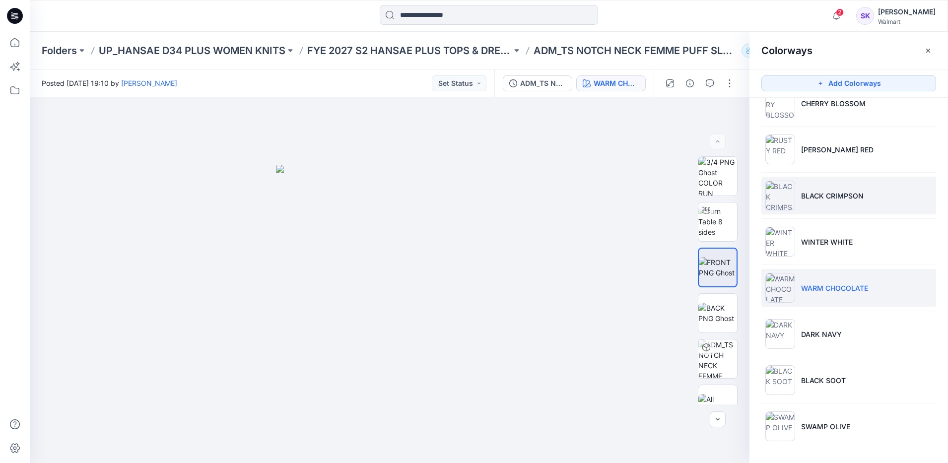
scroll to position [0, 0]
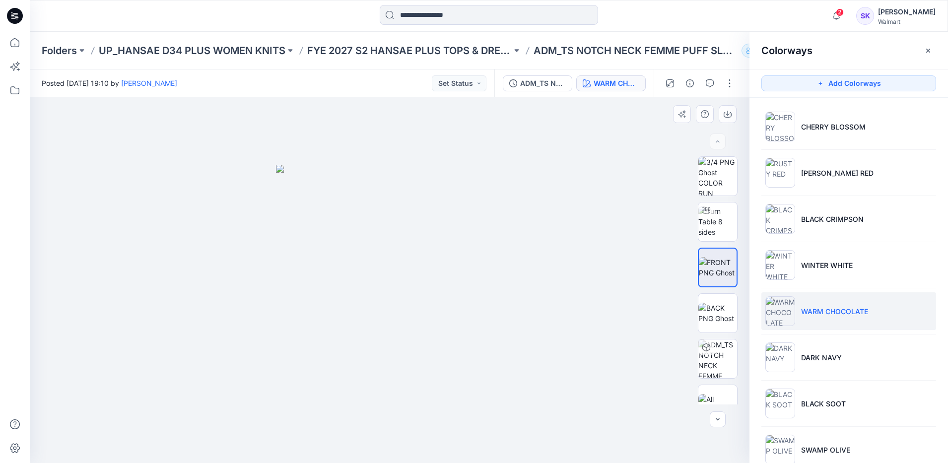
click at [609, 220] on div at bounding box center [389, 280] width 719 height 366
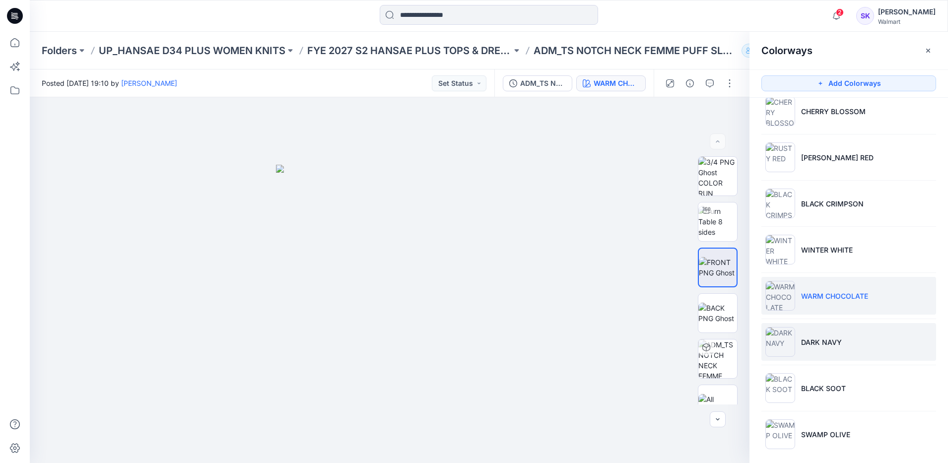
scroll to position [23, 0]
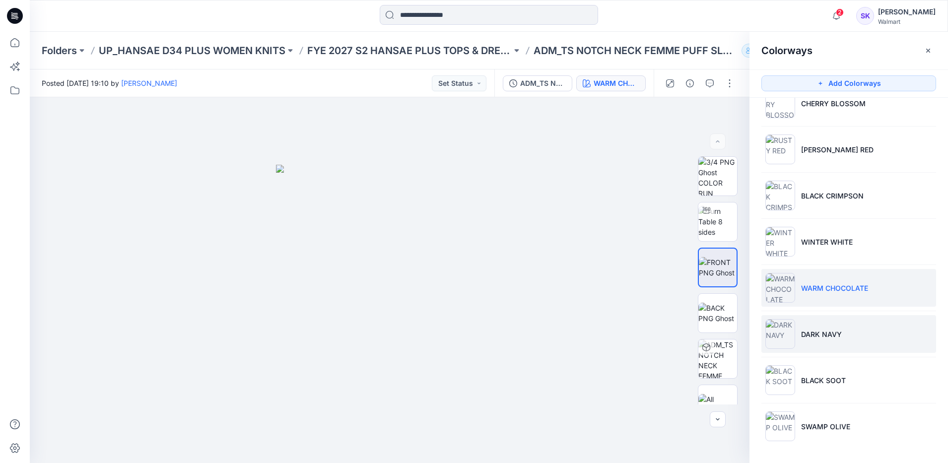
click at [837, 329] on p "DARK NAVY" at bounding box center [821, 334] width 41 height 10
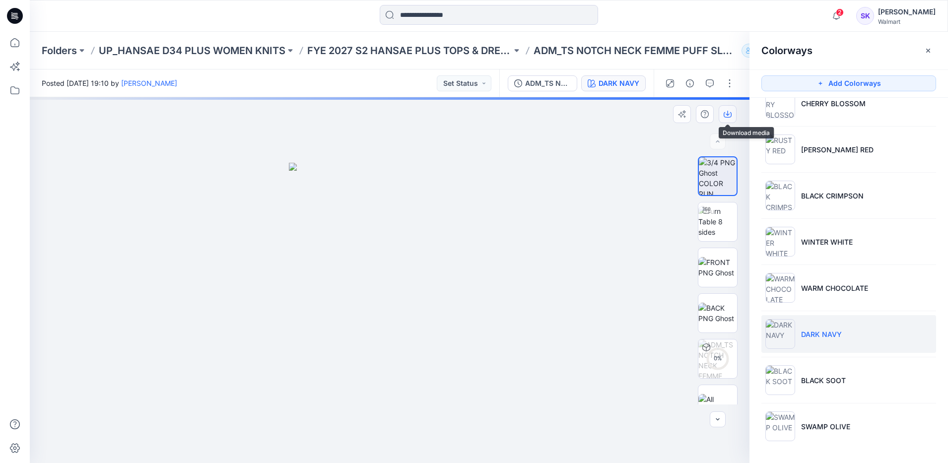
click at [730, 109] on button "button" at bounding box center [727, 114] width 18 height 18
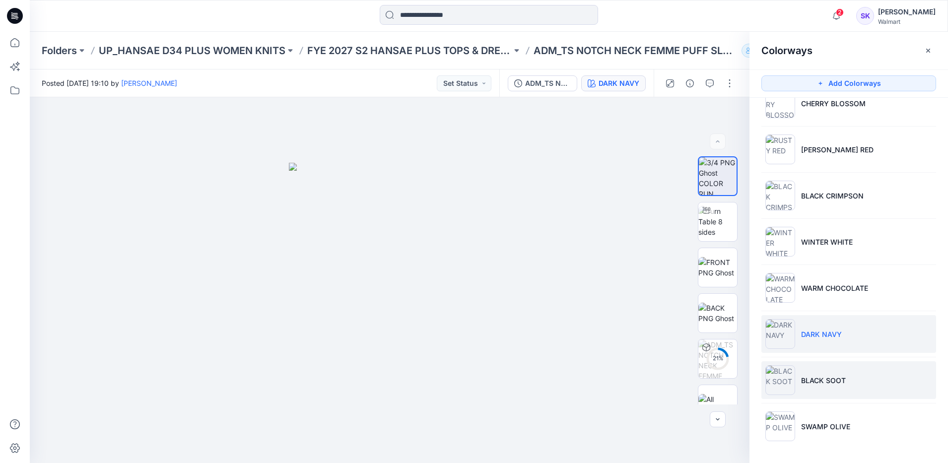
click at [910, 390] on li "BLACK SOOT" at bounding box center [848, 380] width 175 height 38
click at [833, 384] on p "BLACK SOOT" at bounding box center [823, 380] width 45 height 10
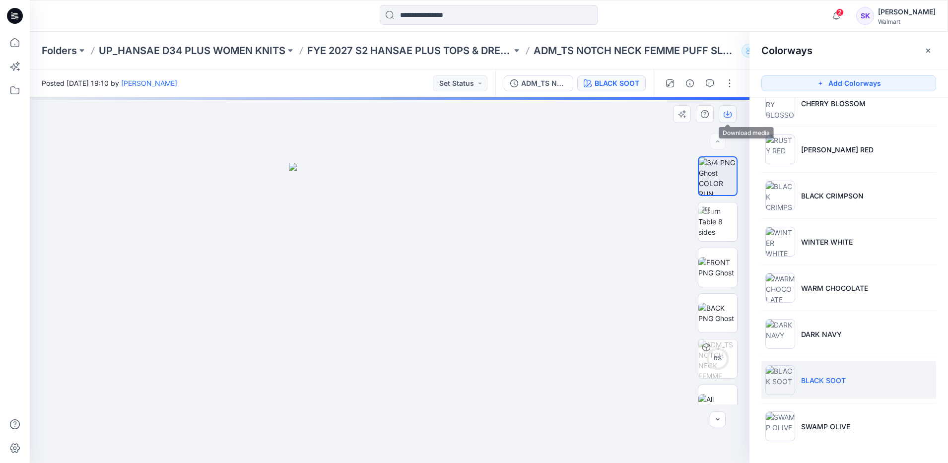
click at [726, 112] on icon "button" at bounding box center [727, 114] width 8 height 8
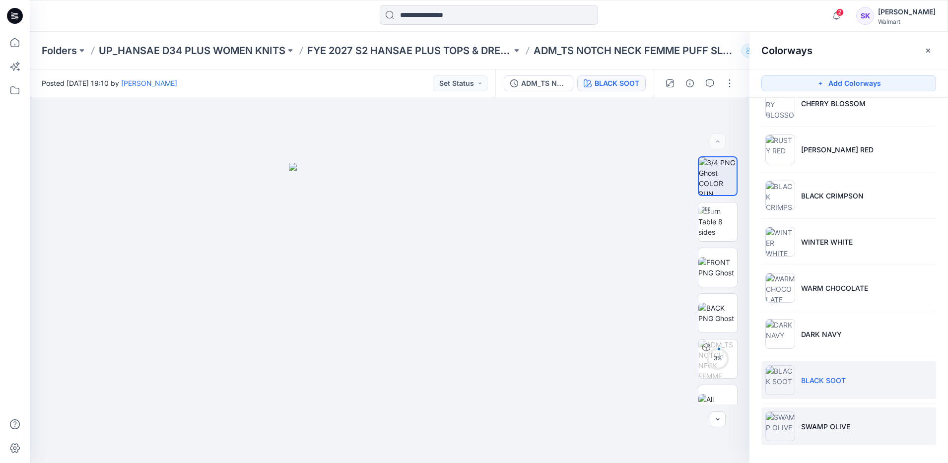
click at [863, 424] on li "SWAMP OLIVE" at bounding box center [848, 426] width 175 height 38
click at [617, 329] on div at bounding box center [389, 280] width 719 height 366
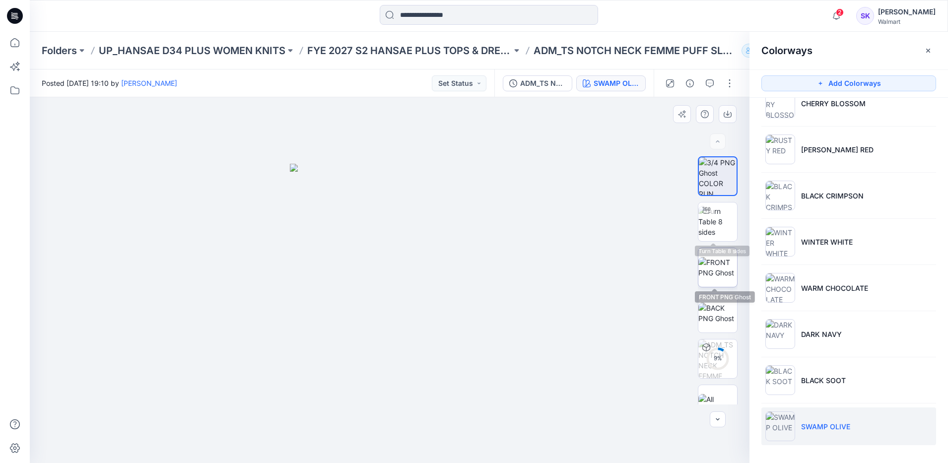
click at [714, 259] on img at bounding box center [717, 267] width 39 height 21
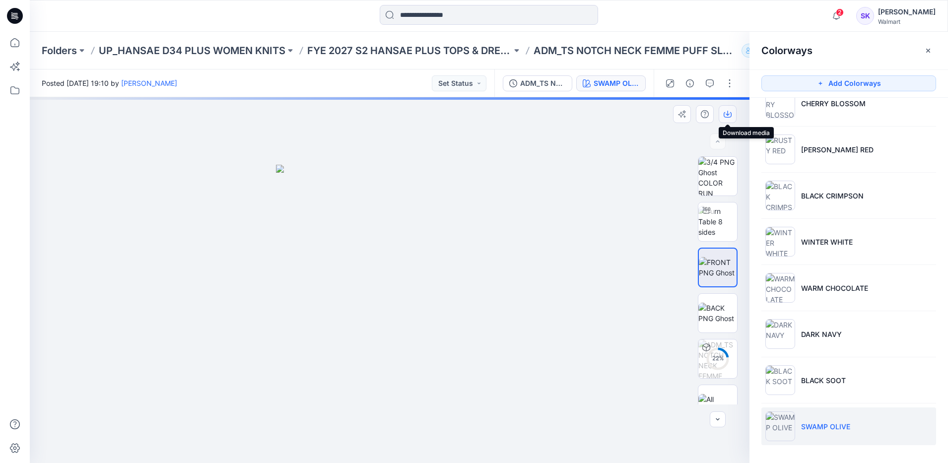
click at [729, 113] on icon "button" at bounding box center [727, 114] width 8 height 8
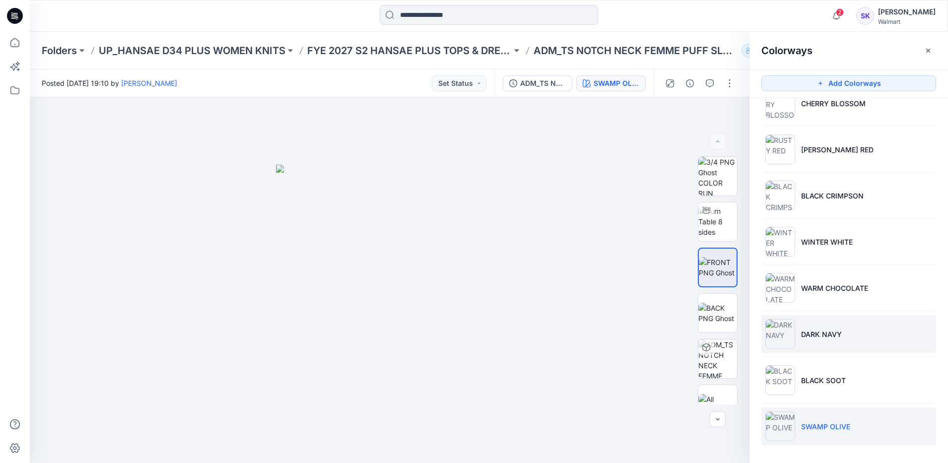
click at [842, 340] on li "DARK NAVY" at bounding box center [848, 334] width 175 height 38
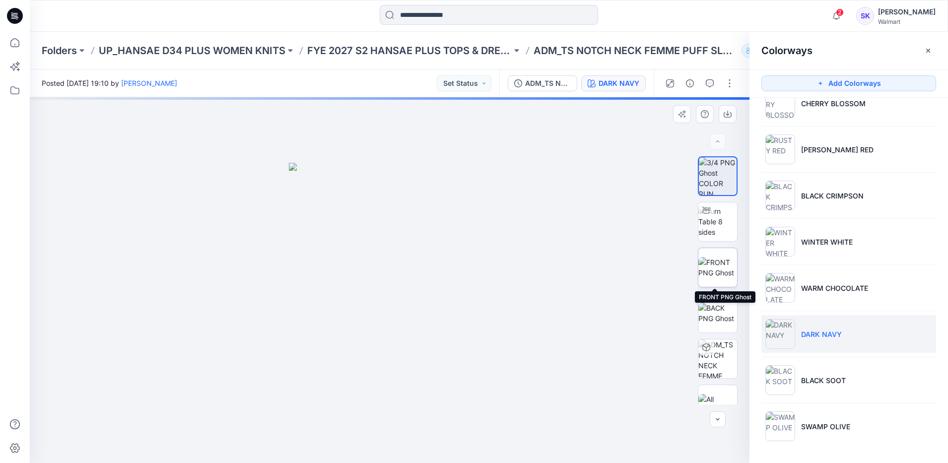
click at [732, 269] on img at bounding box center [717, 267] width 39 height 21
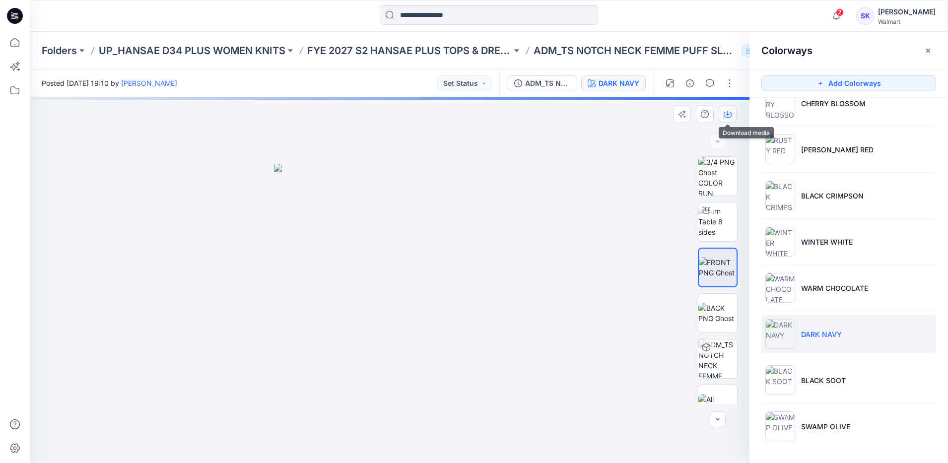
click at [728, 117] on icon "button" at bounding box center [727, 114] width 8 height 5
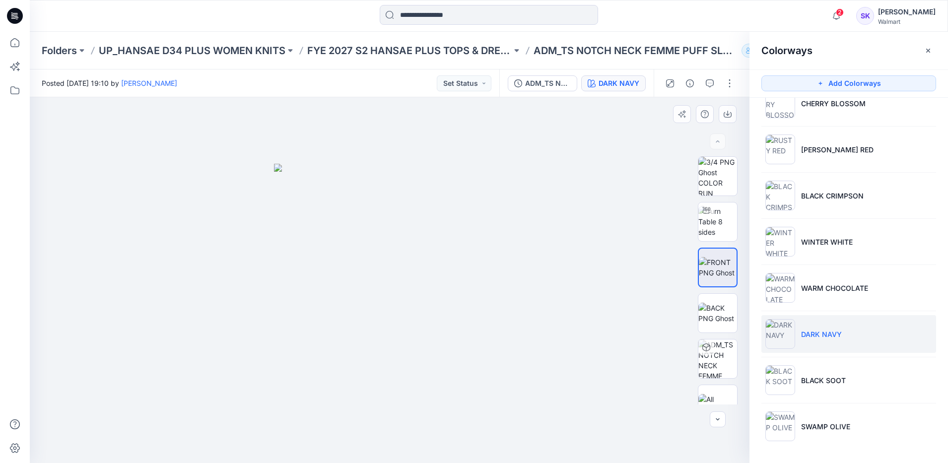
click at [607, 202] on div at bounding box center [389, 280] width 719 height 366
click at [809, 383] on p "BLACK SOOT" at bounding box center [823, 380] width 45 height 10
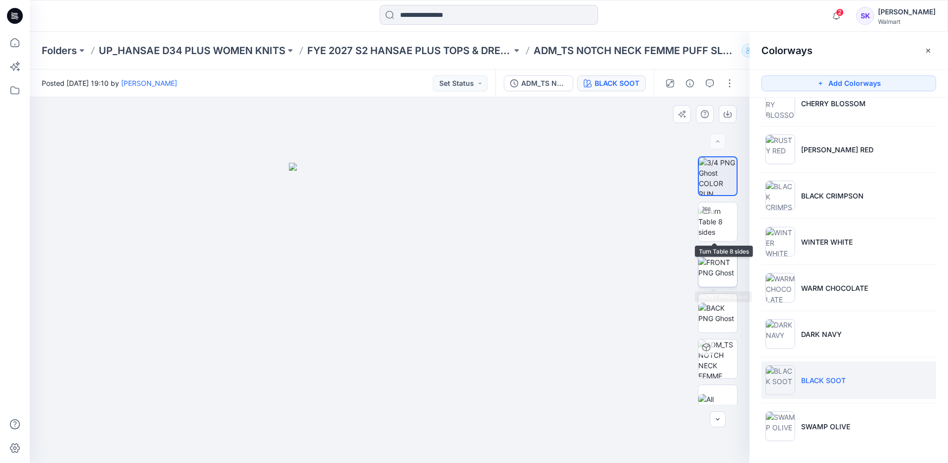
click at [719, 261] on img at bounding box center [717, 267] width 39 height 21
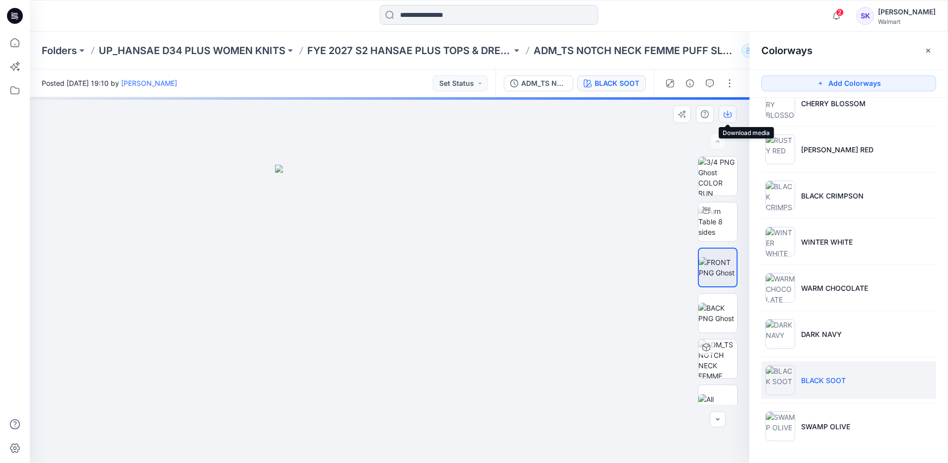
click at [728, 118] on icon "button" at bounding box center [727, 114] width 8 height 8
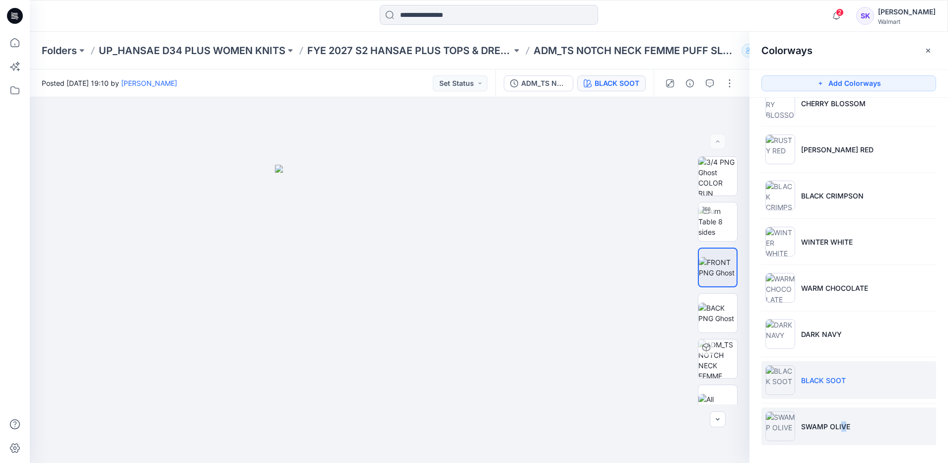
click at [842, 419] on li "SWAMP OLIVE" at bounding box center [848, 426] width 175 height 38
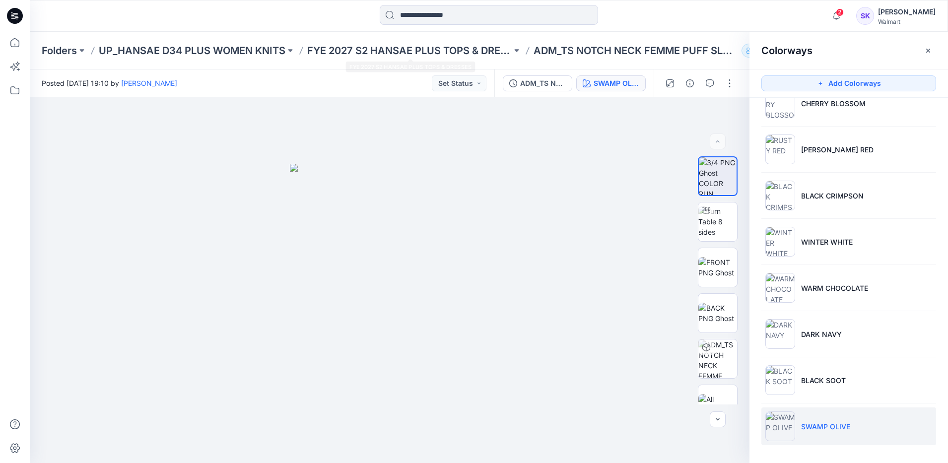
click at [425, 0] on div "2 Notifications Your style 008323_FINAL_S126 SS CREW TEE_M has been updated wit…" at bounding box center [489, 16] width 918 height 32
click at [426, 13] on input at bounding box center [489, 15] width 218 height 20
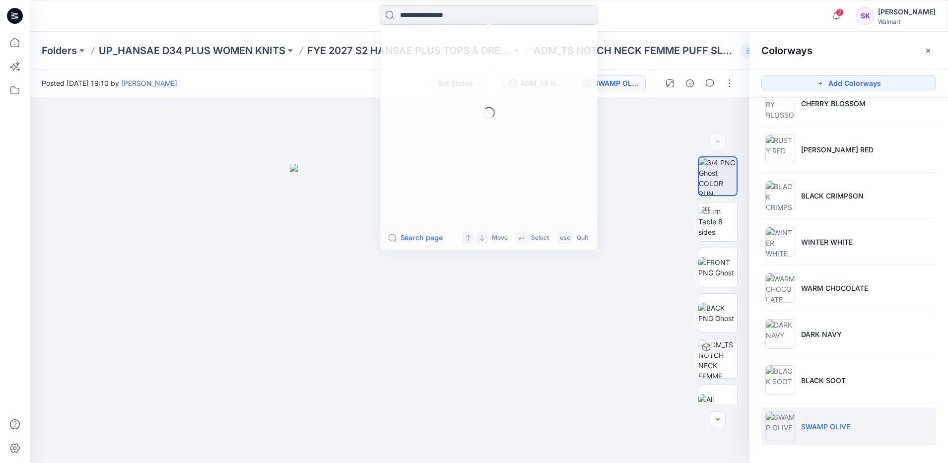
click at [430, 16] on input at bounding box center [489, 15] width 218 height 20
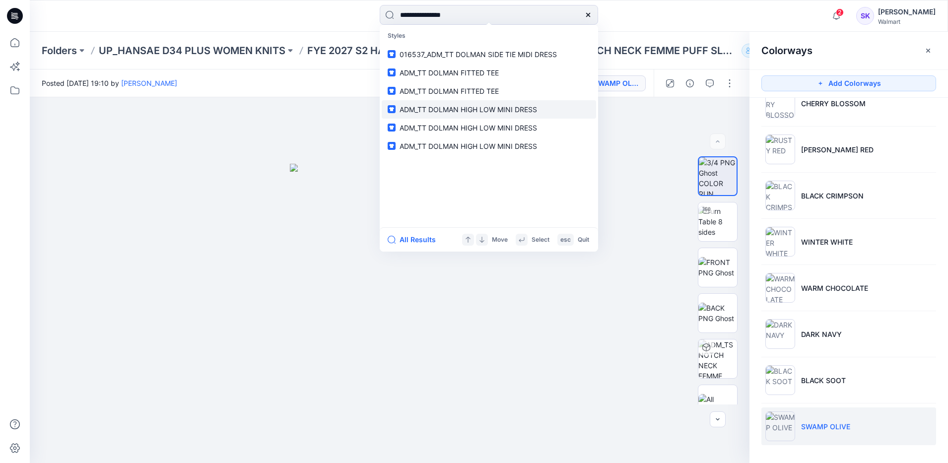
type input "**********"
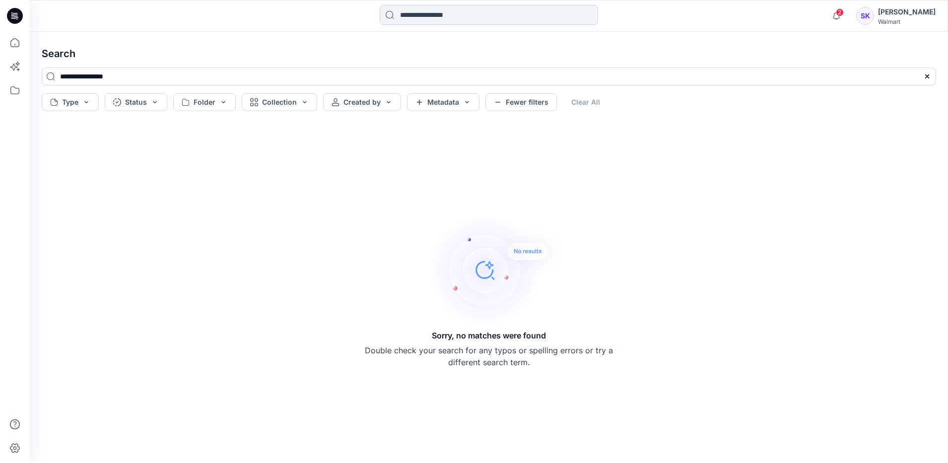
click at [502, 18] on input at bounding box center [489, 15] width 218 height 20
click at [508, 6] on input at bounding box center [489, 15] width 218 height 20
click at [503, 12] on input at bounding box center [489, 15] width 218 height 20
click at [493, 16] on input at bounding box center [489, 15] width 218 height 20
click at [466, 16] on input at bounding box center [489, 15] width 218 height 20
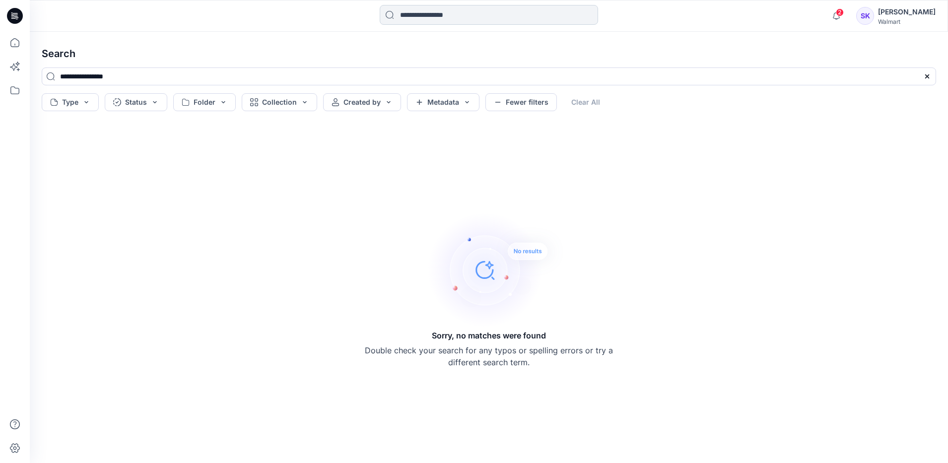
click at [470, 16] on input at bounding box center [489, 15] width 218 height 20
click at [474, 15] on input at bounding box center [489, 15] width 218 height 20
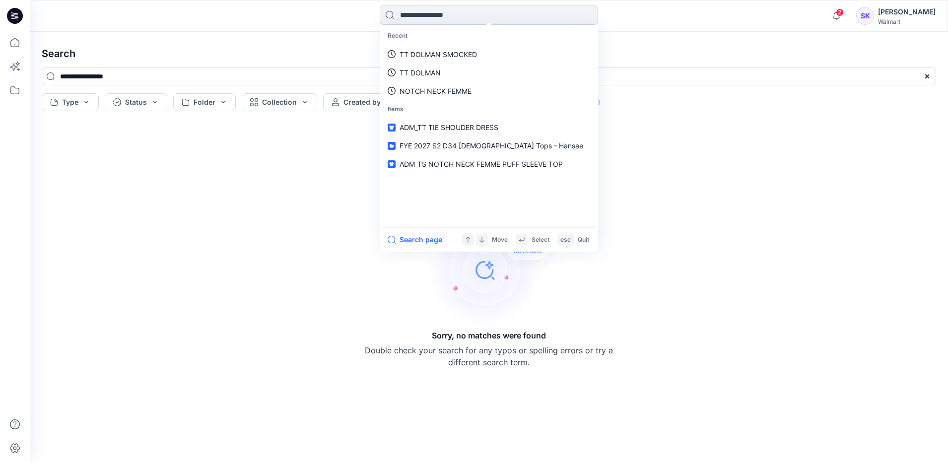
click at [502, 15] on input at bounding box center [489, 15] width 218 height 20
type input "**********"
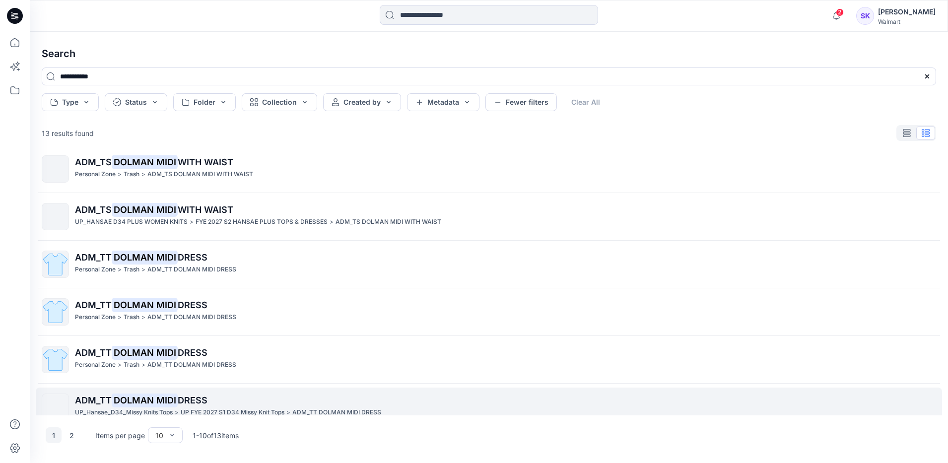
drag, startPoint x: 882, startPoint y: 416, endPoint x: 854, endPoint y: 391, distance: 37.2
click at [854, 391] on div "**********" at bounding box center [489, 247] width 918 height 431
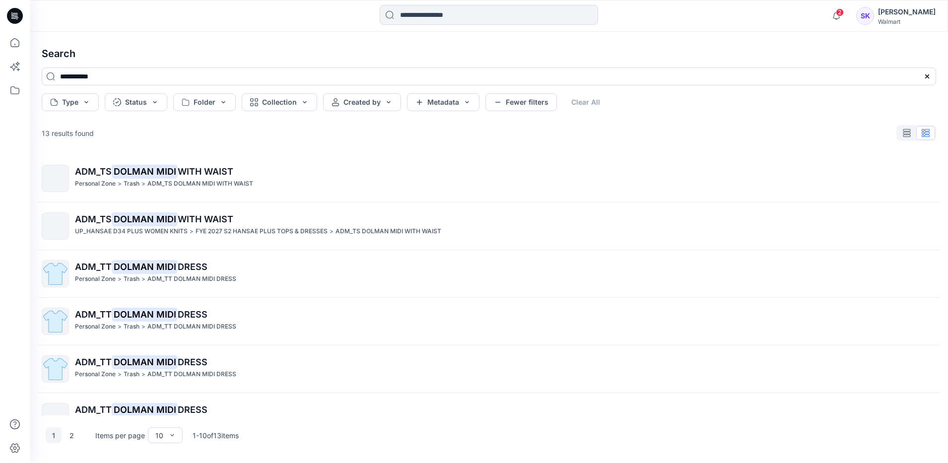
click at [196, 226] on div "ADM_TS DOLMAN MIDI WITH WAIST UP_HANSAE D34 PLUS WOMEN KNITS > FYE 2027 S2 HANS…" at bounding box center [505, 225] width 860 height 27
